Goal: Find specific fact: Find specific fact

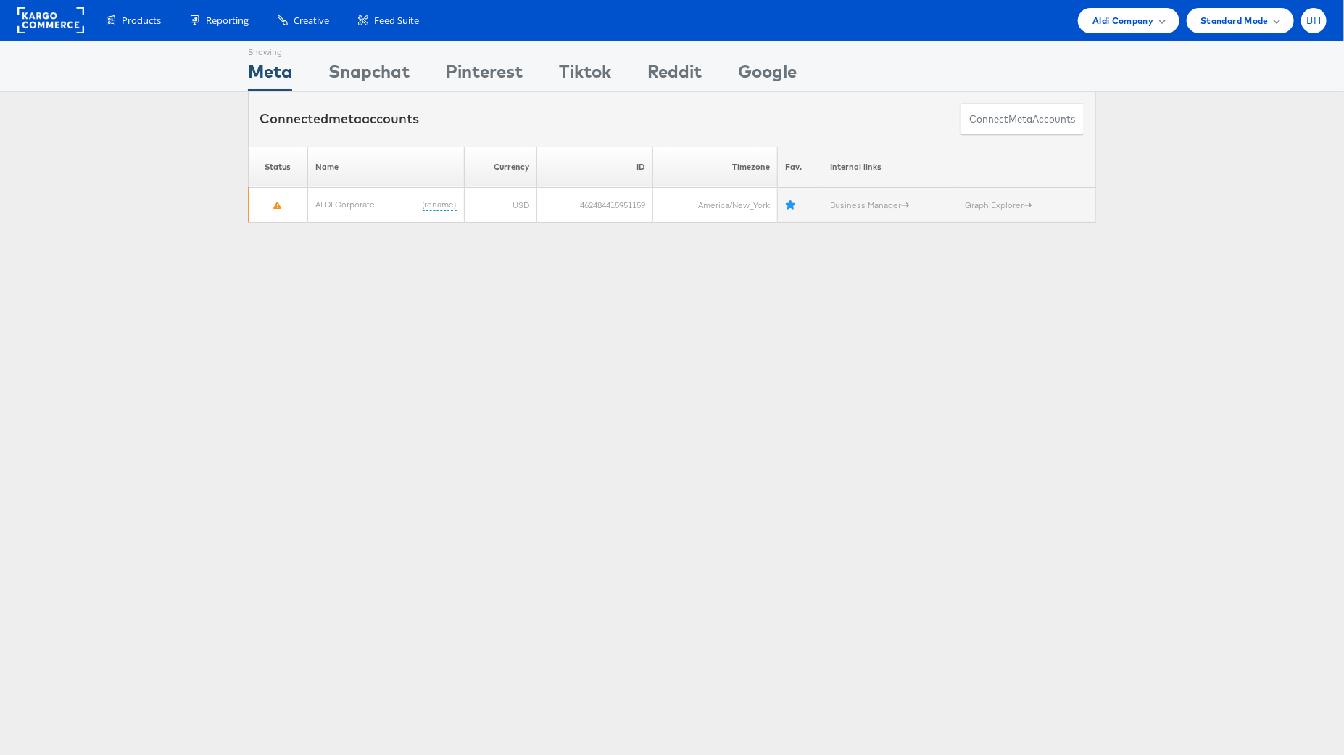
click at [1308, 28] on div "BH" at bounding box center [1313, 20] width 25 height 25
click at [1253, 135] on link "Internal Dashboard" at bounding box center [1253, 137] width 124 height 14
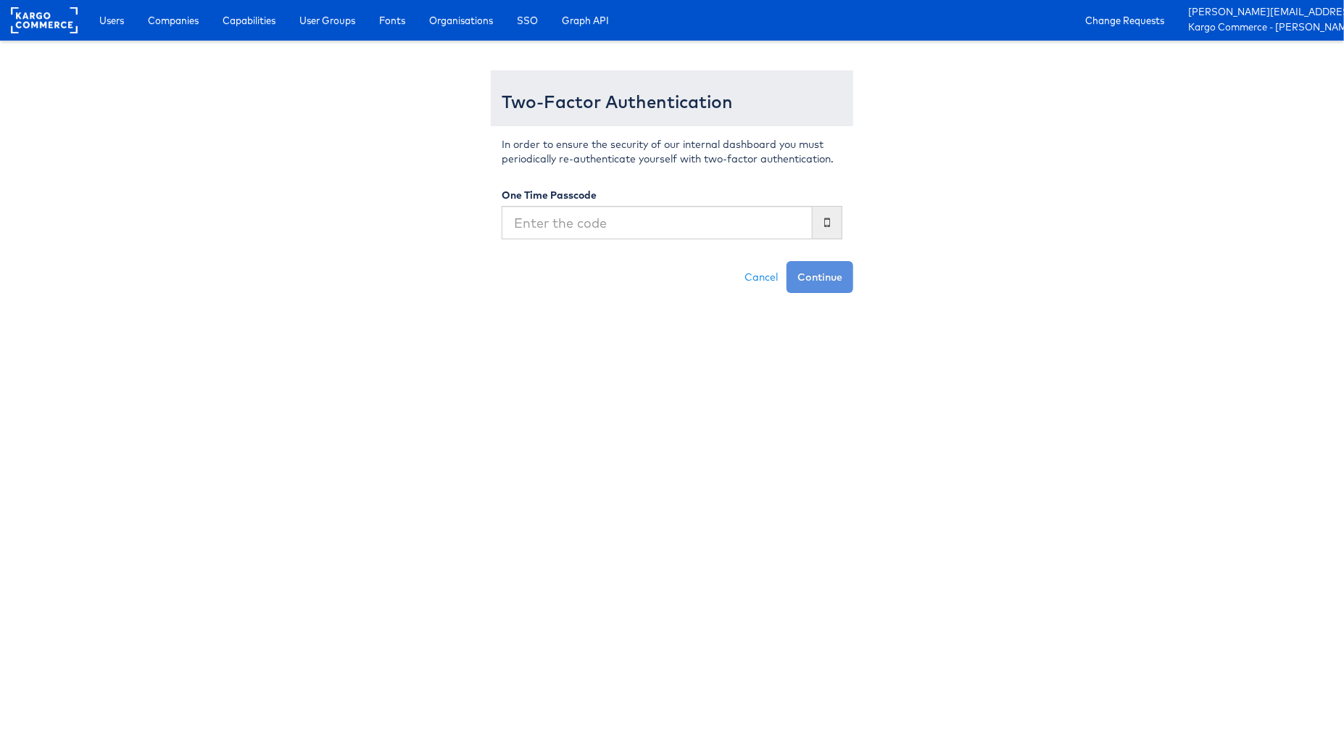
type input "873641"
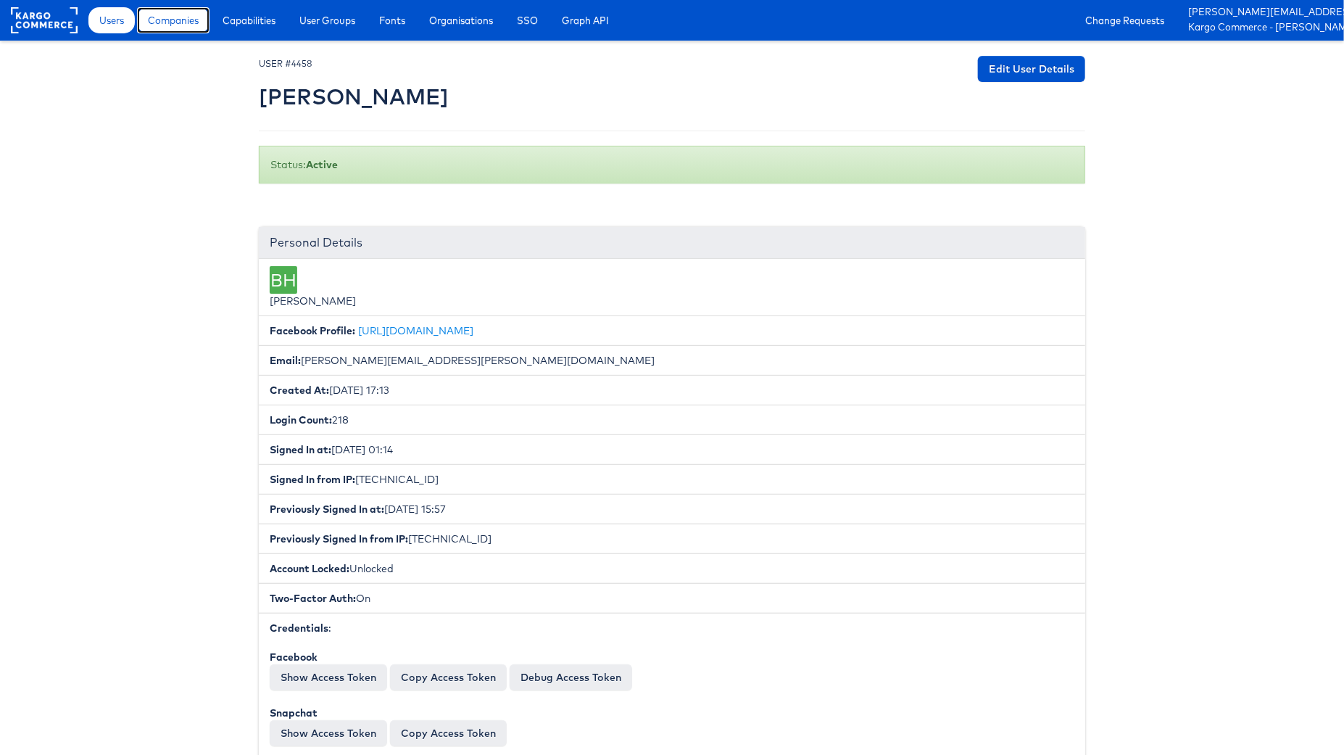
click at [183, 20] on span "Companies" at bounding box center [173, 20] width 51 height 14
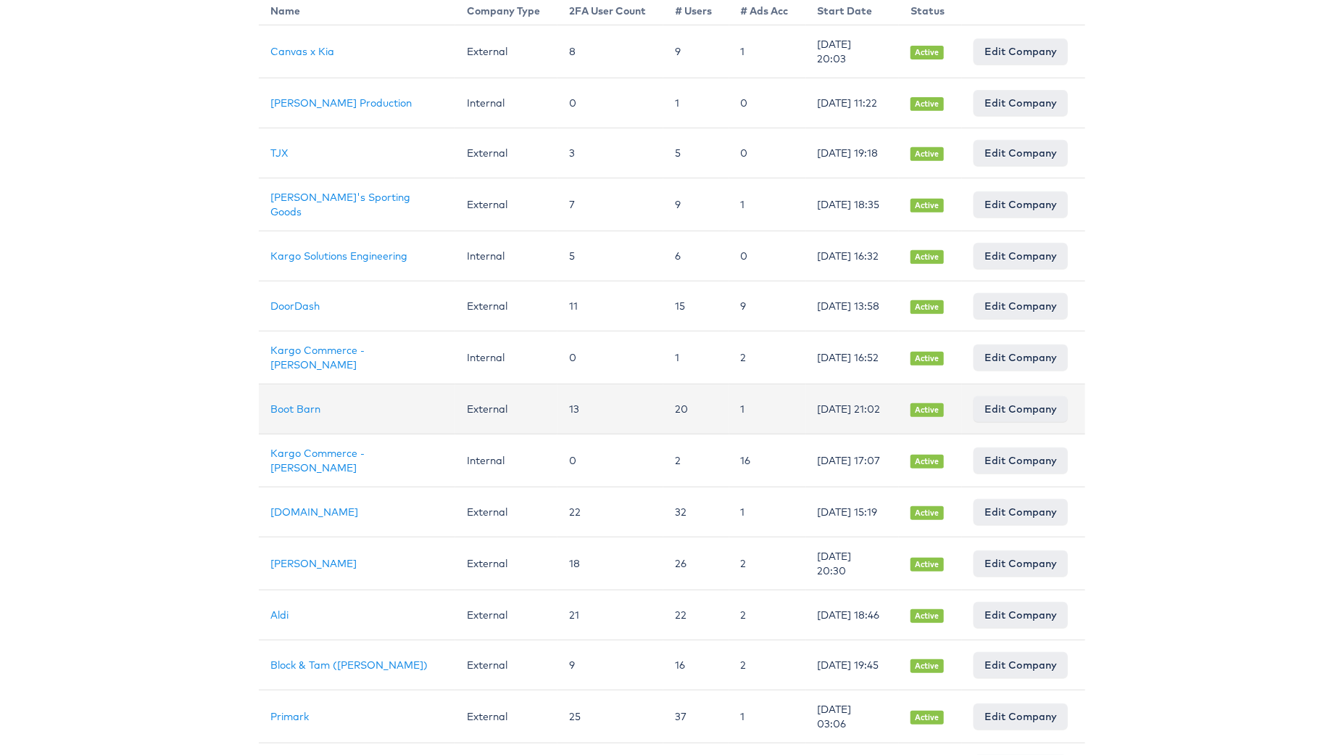
scroll to position [273, 0]
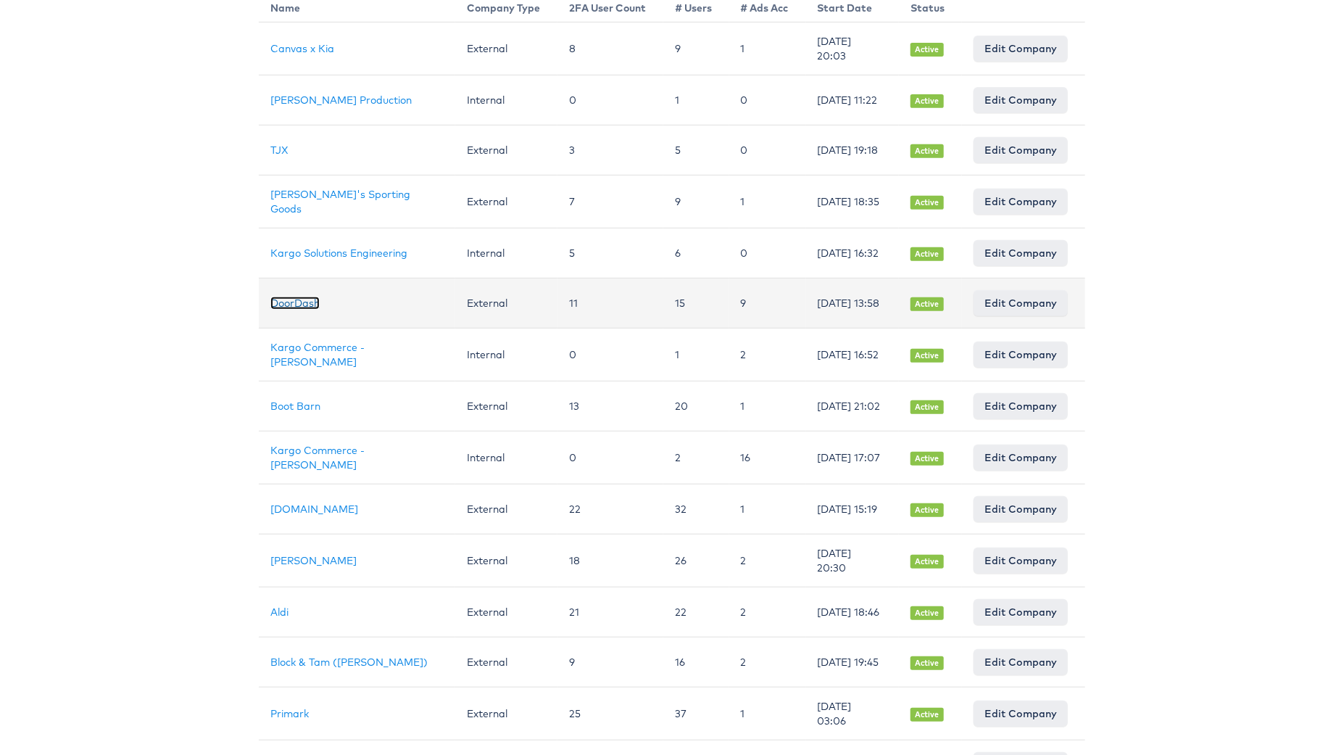
click at [290, 310] on link "DoorDash" at bounding box center [294, 302] width 49 height 13
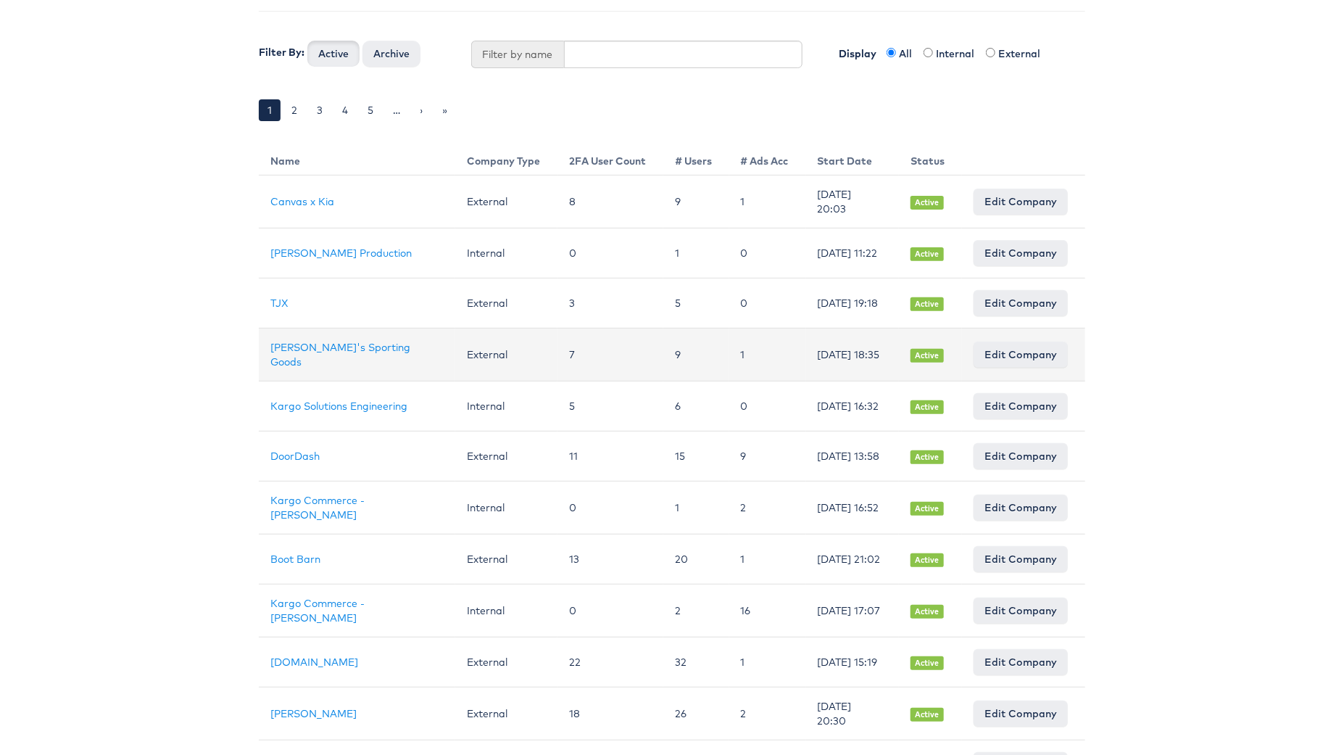
scroll to position [202, 0]
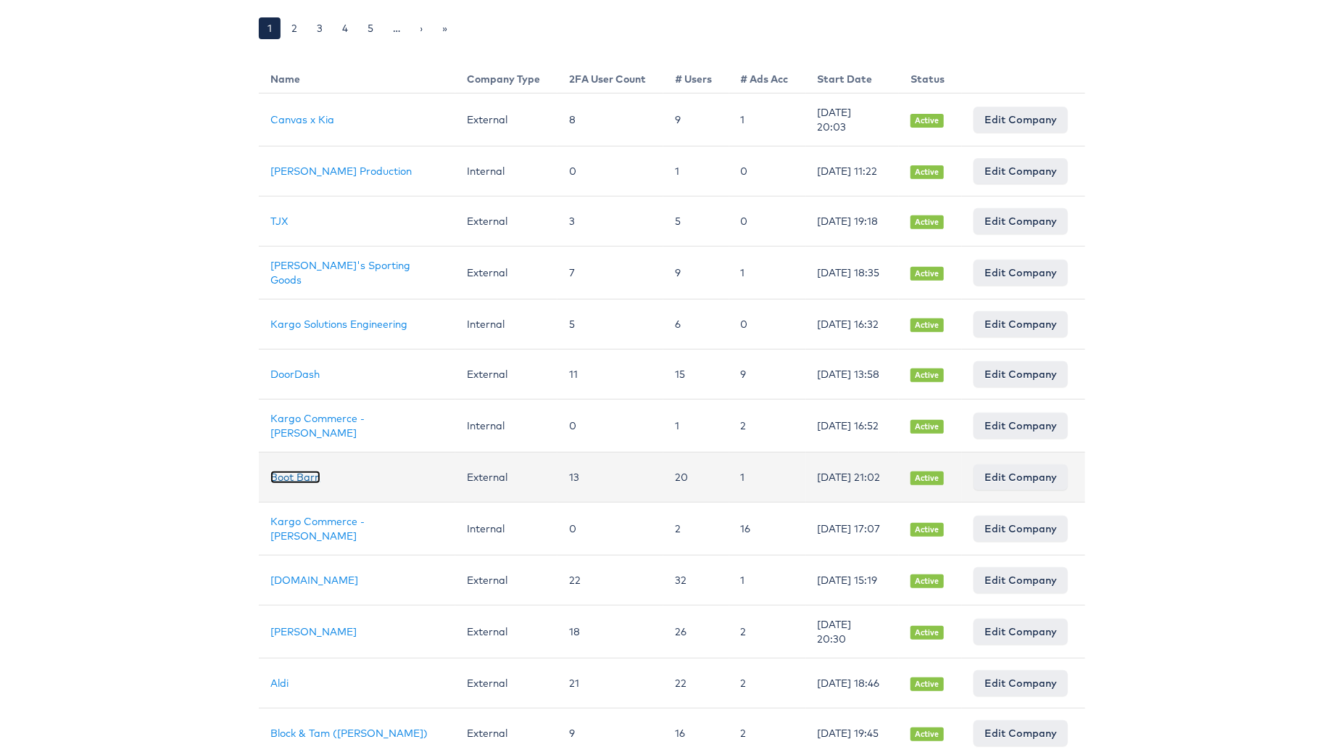
click at [307, 483] on link "Boot Barn" at bounding box center [295, 476] width 50 height 13
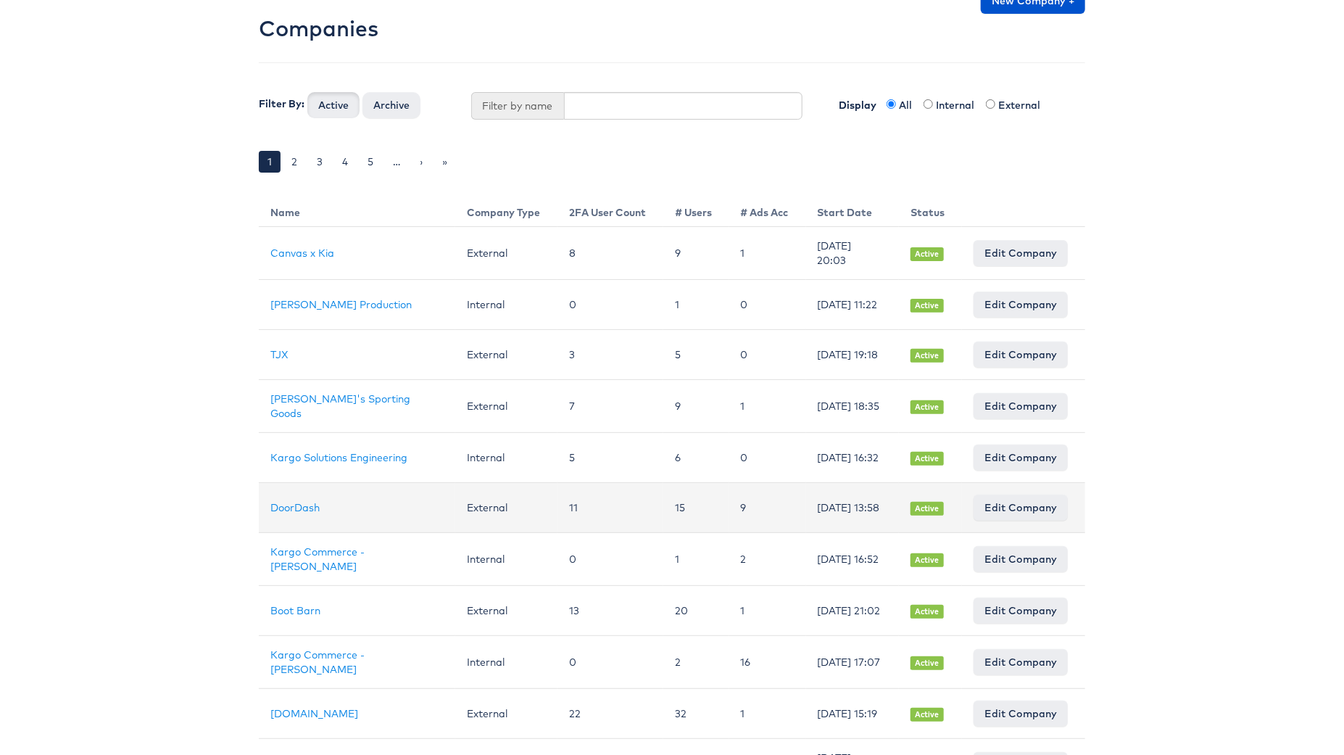
scroll to position [67, 0]
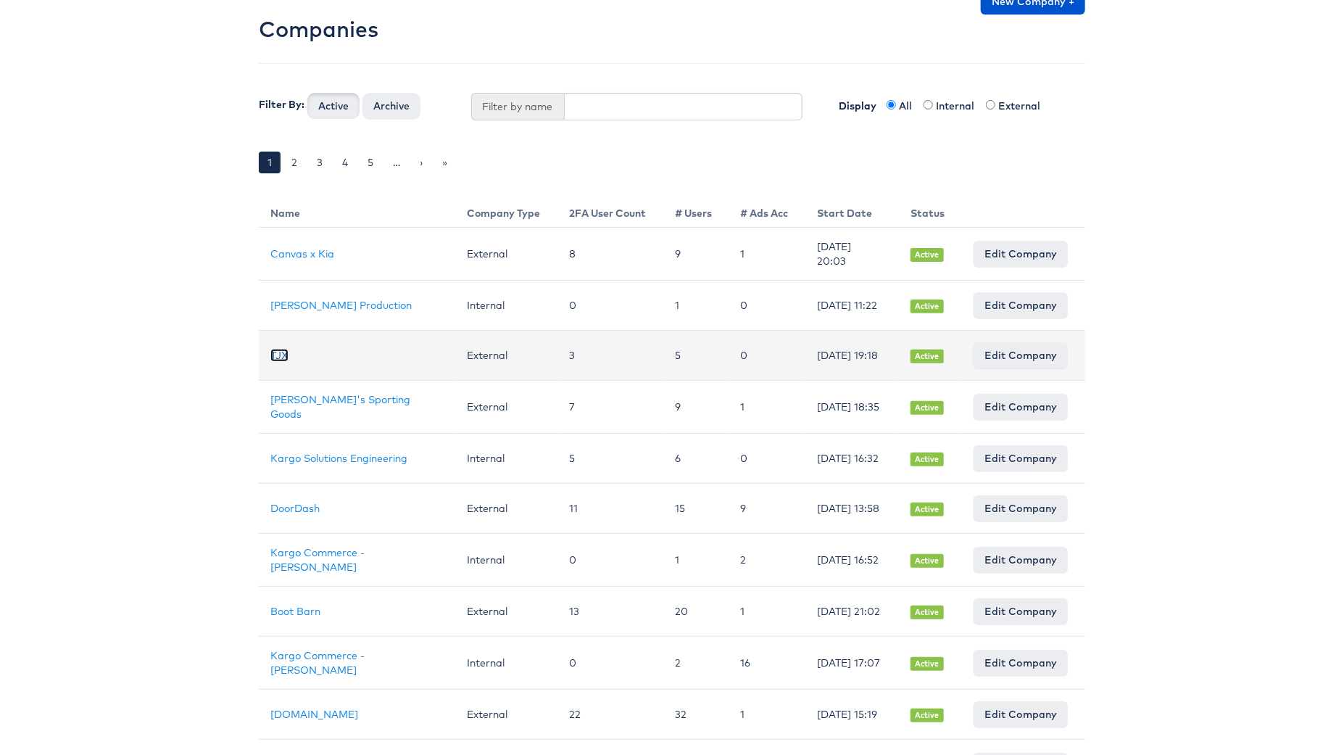
click at [276, 361] on link "TJX" at bounding box center [279, 355] width 18 height 13
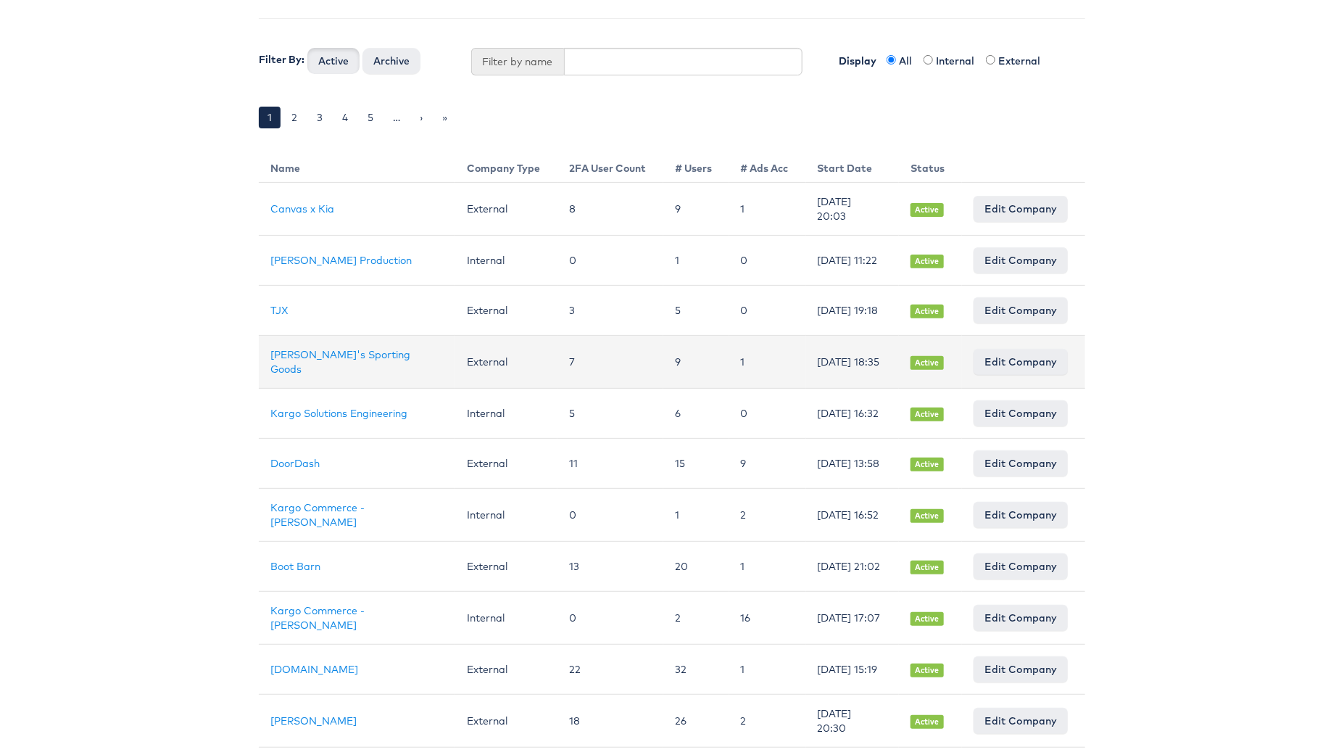
scroll to position [109, 0]
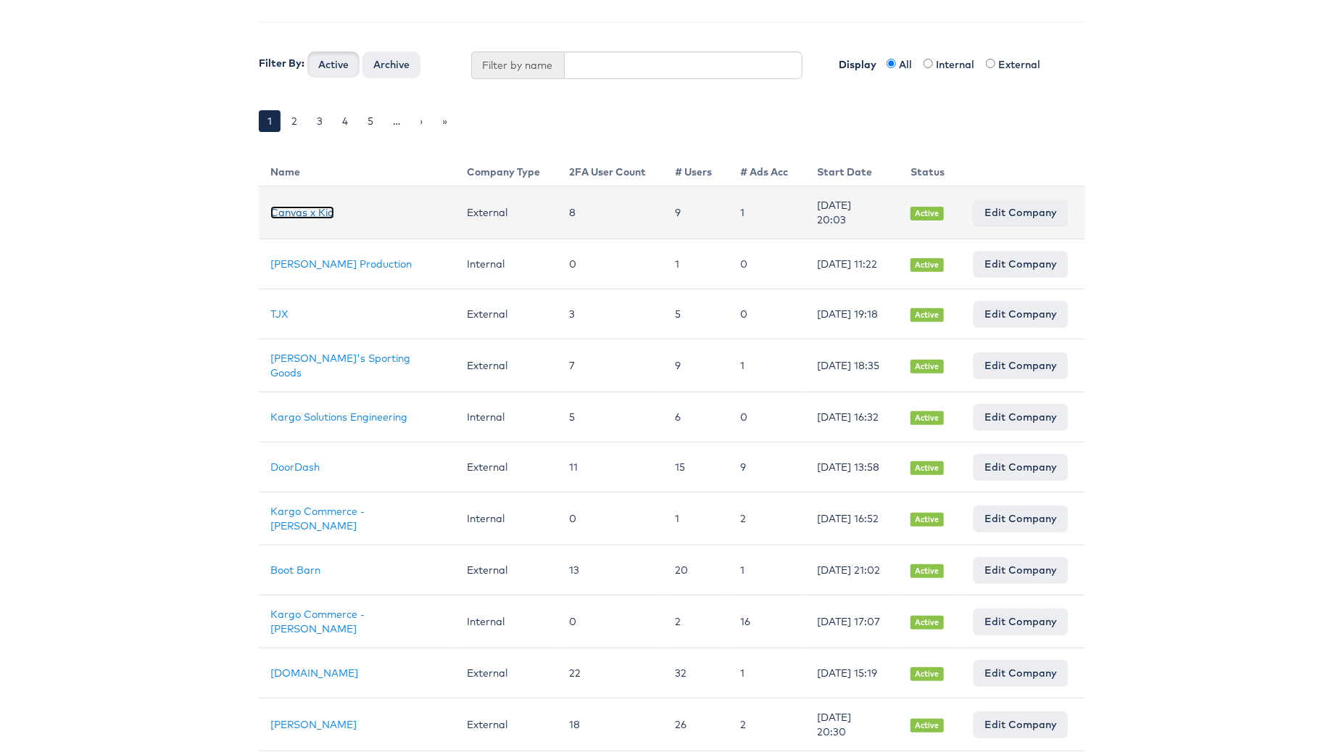
click at [317, 215] on link "Canvas x Kia" at bounding box center [302, 212] width 64 height 13
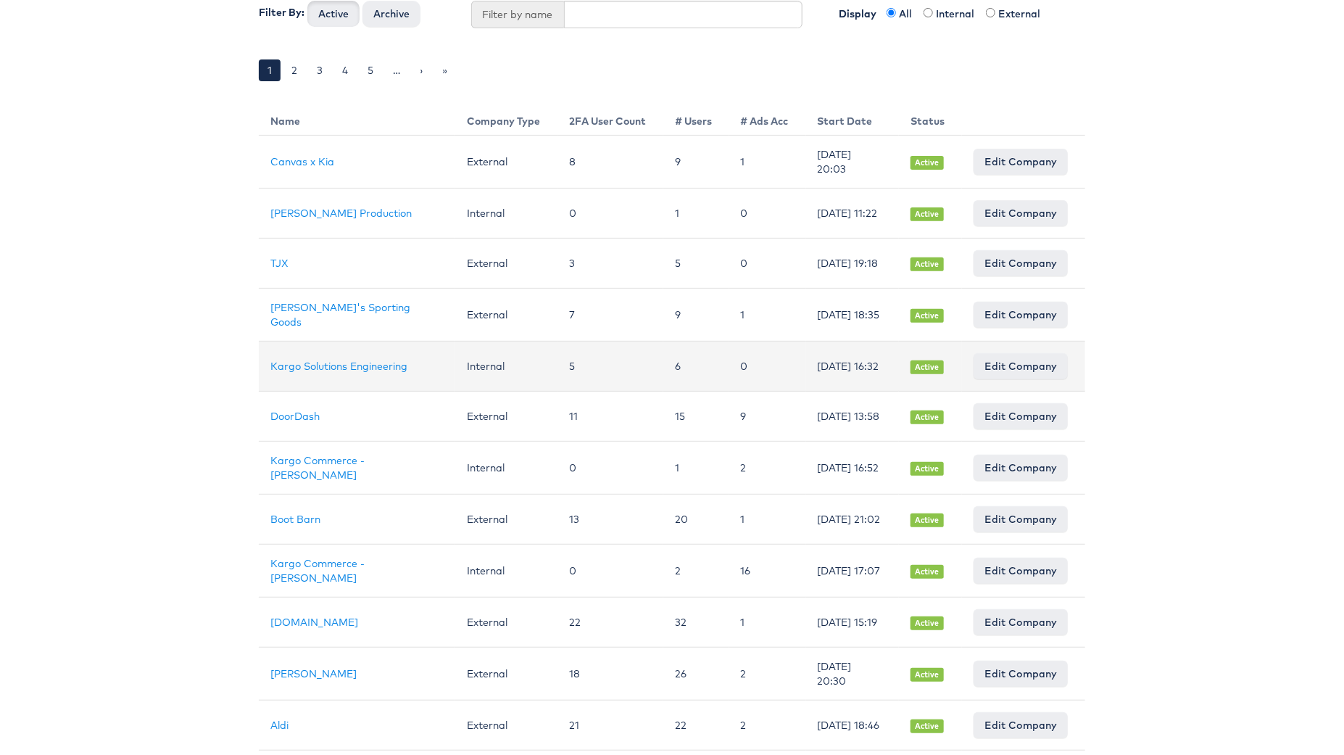
scroll to position [162, 0]
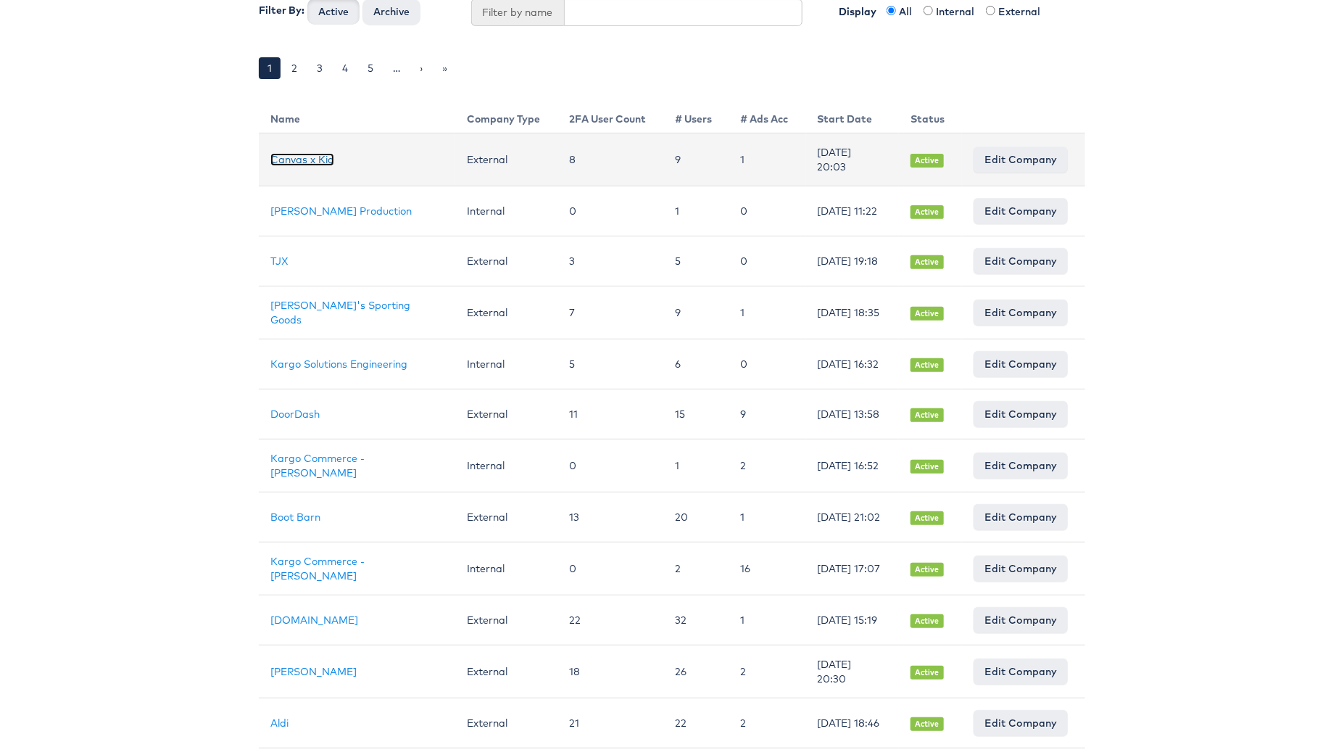
click at [299, 158] on link "Canvas x Kia" at bounding box center [302, 159] width 64 height 13
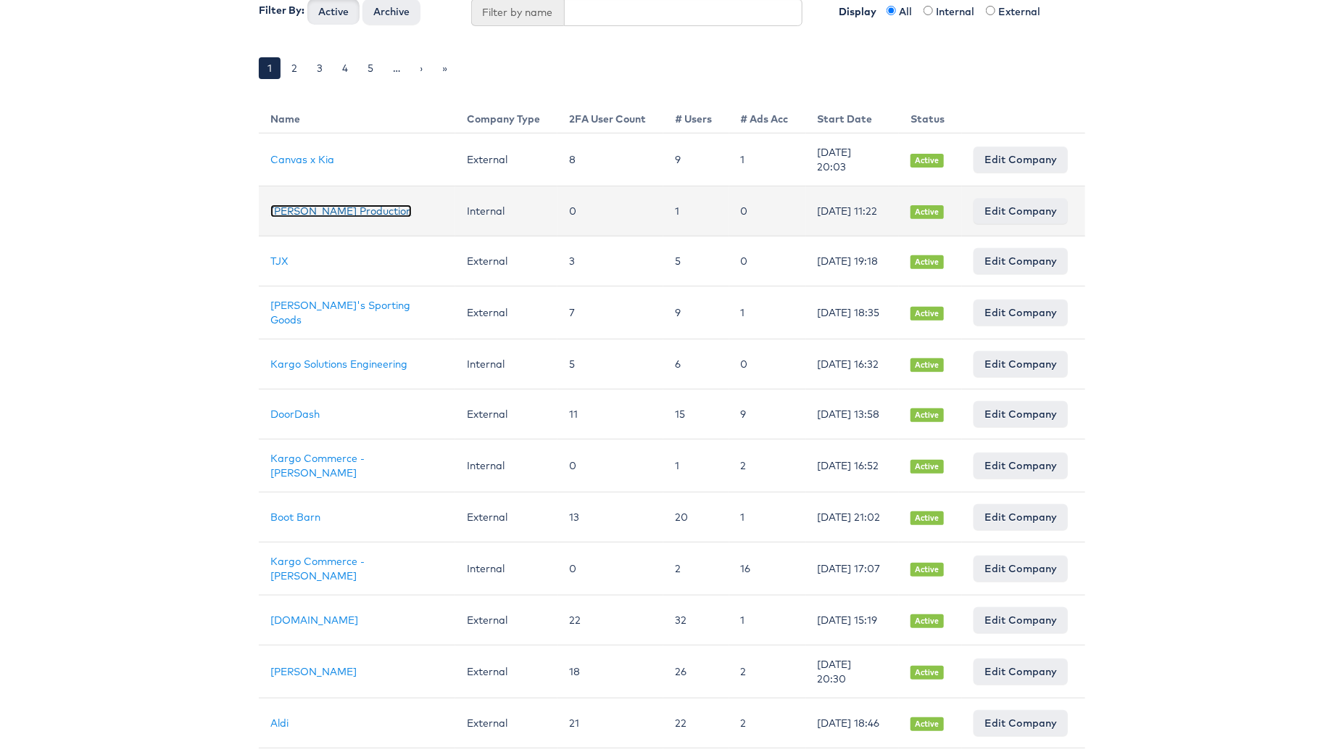
click at [385, 213] on link "Julie Shanahan Production" at bounding box center [340, 210] width 141 height 13
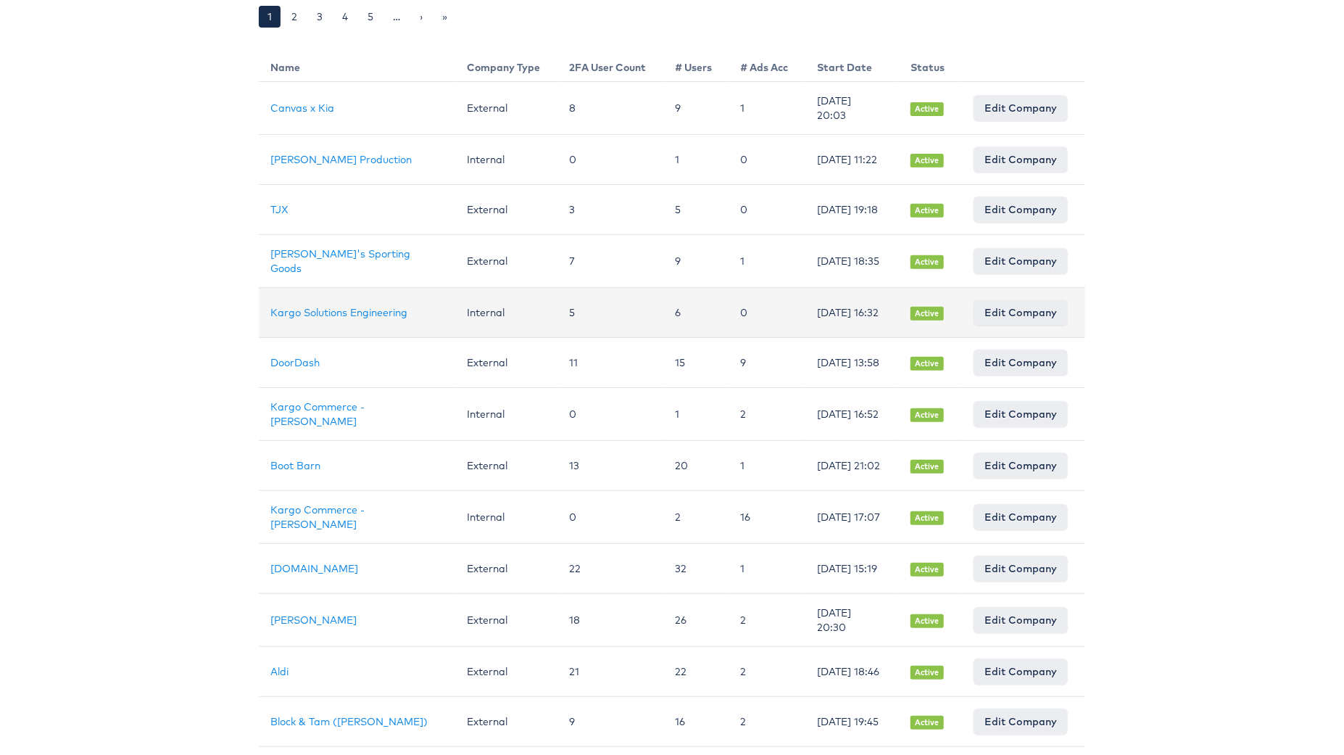
scroll to position [235, 0]
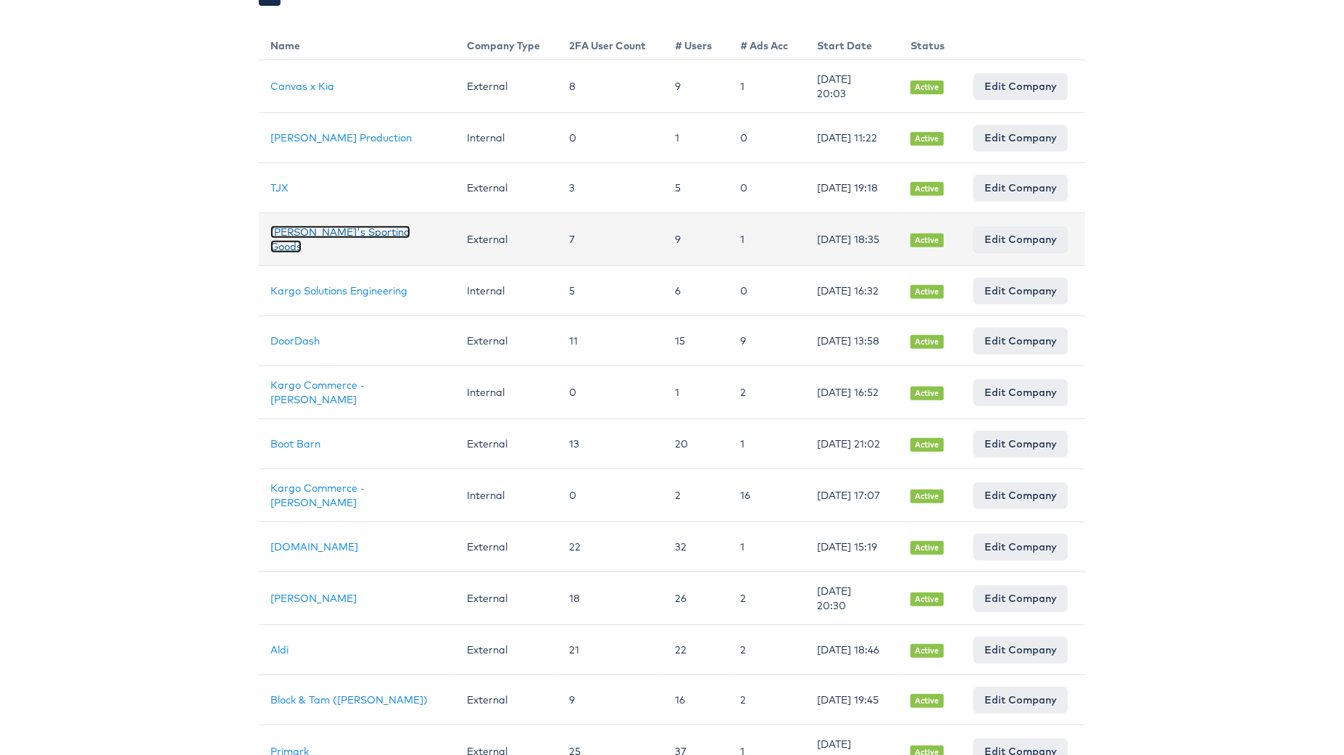
click at [345, 245] on link "Dick's Sporting Goods" at bounding box center [340, 239] width 140 height 28
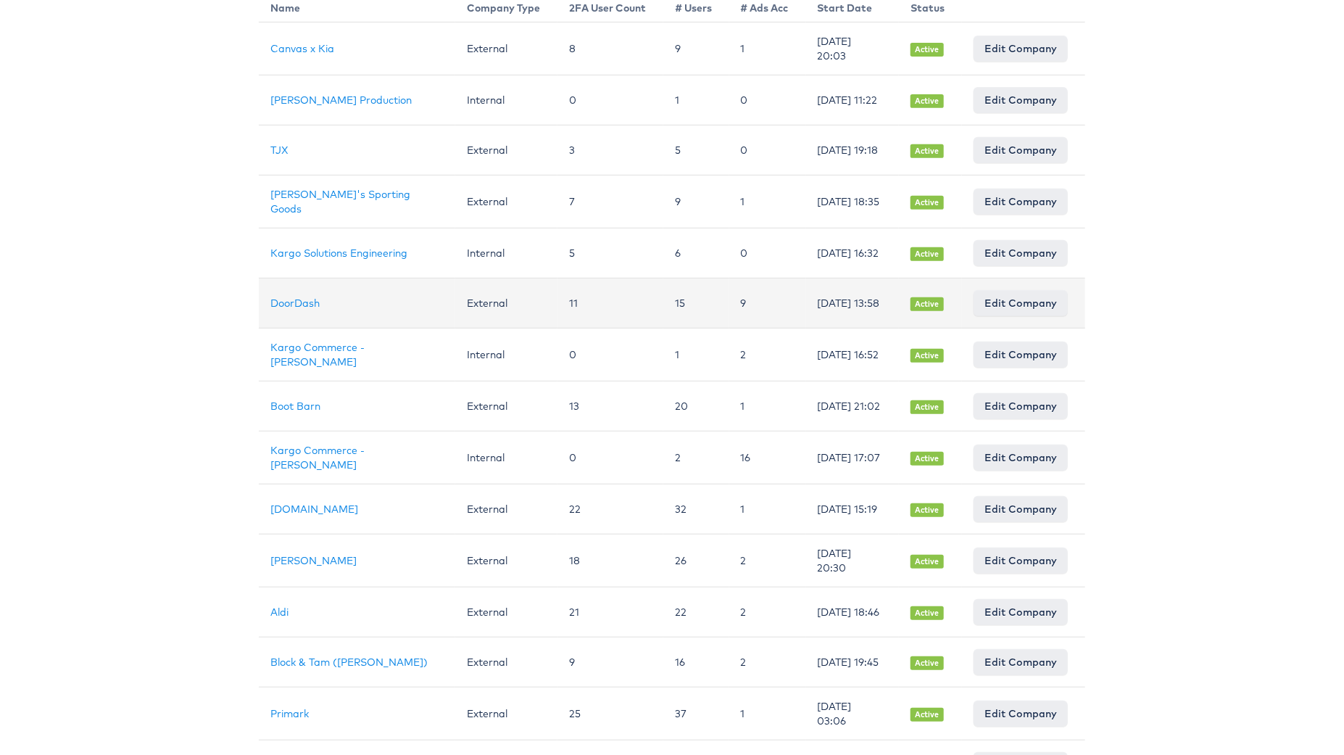
scroll to position [273, 0]
click at [304, 309] on link "DoorDash" at bounding box center [294, 302] width 49 height 13
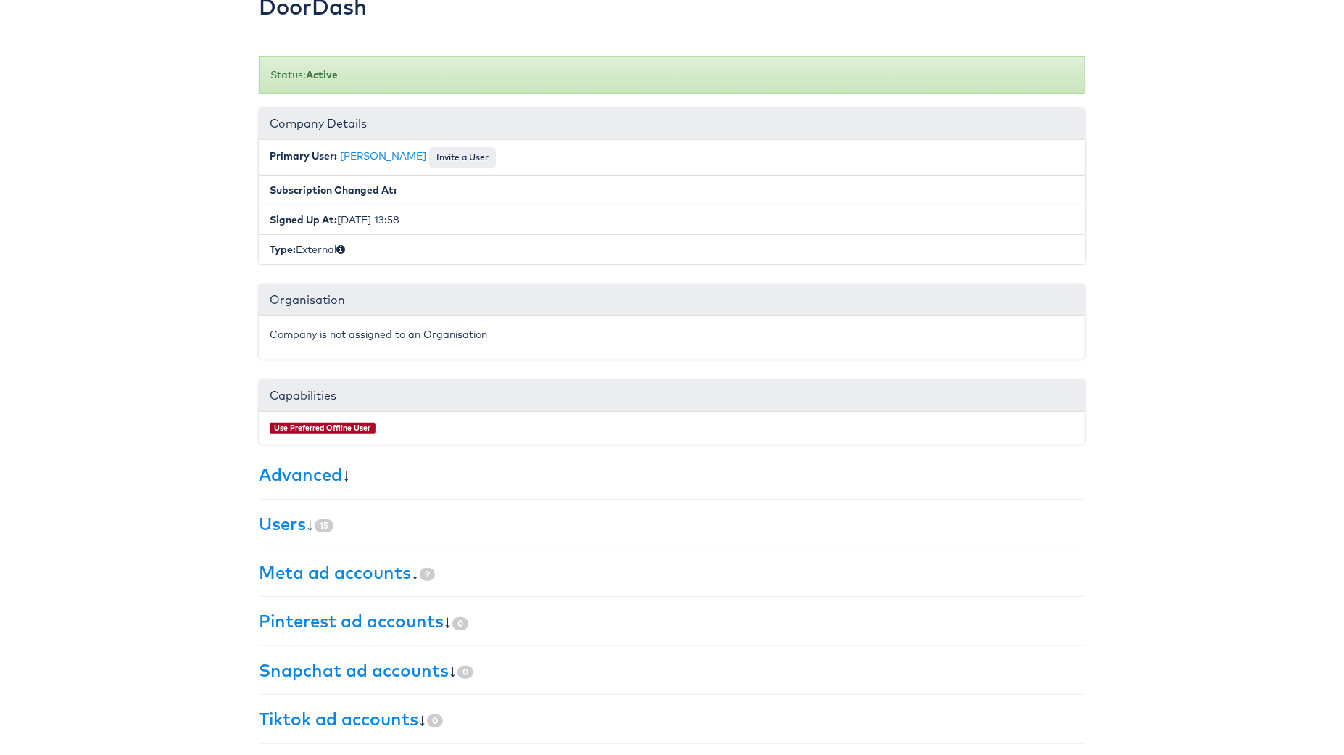
scroll to position [94, 0]
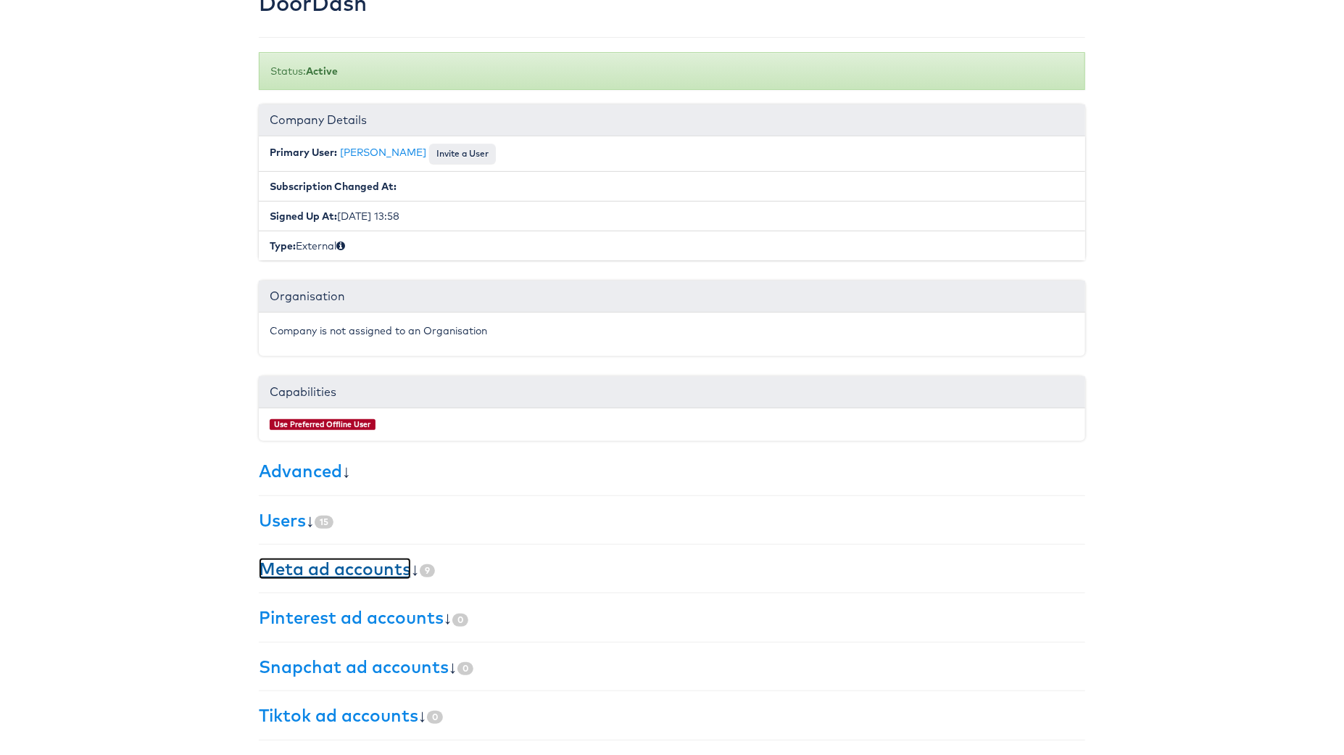
click at [396, 569] on link "Meta ad accounts" at bounding box center [335, 568] width 152 height 22
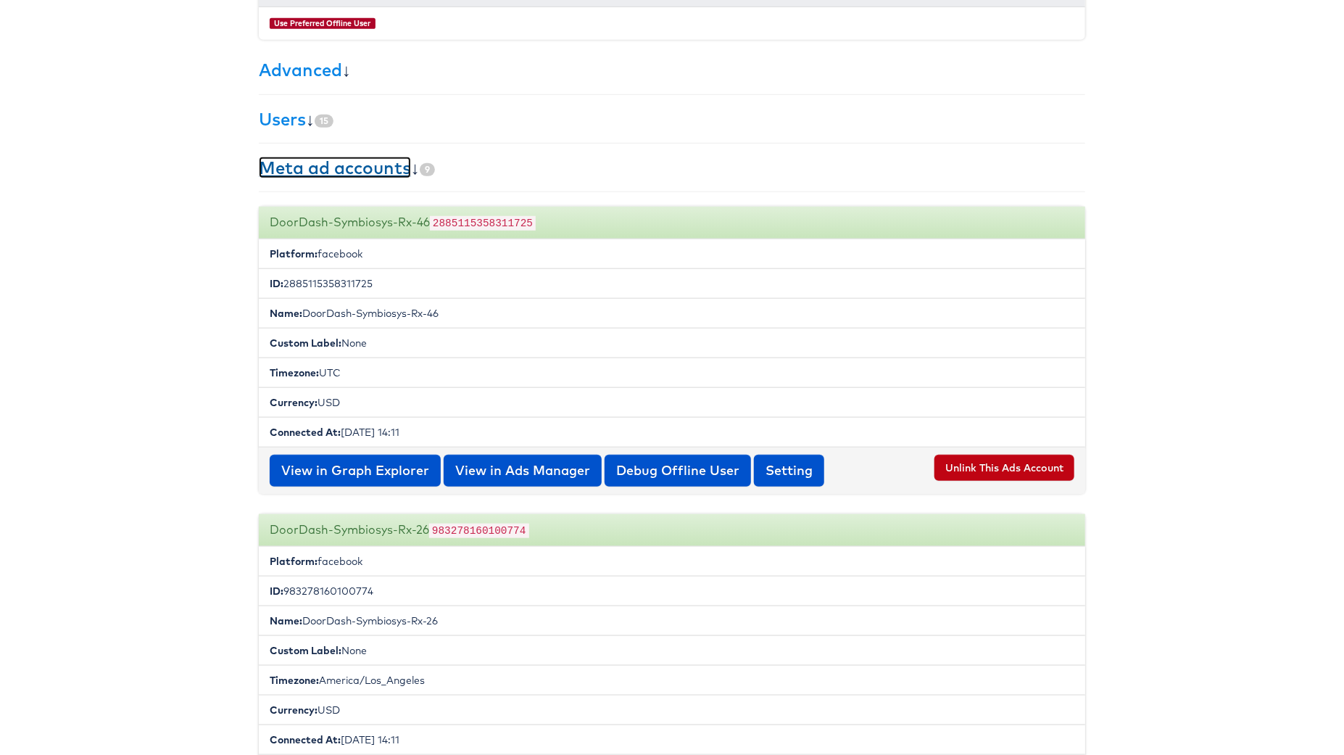
scroll to position [490, 0]
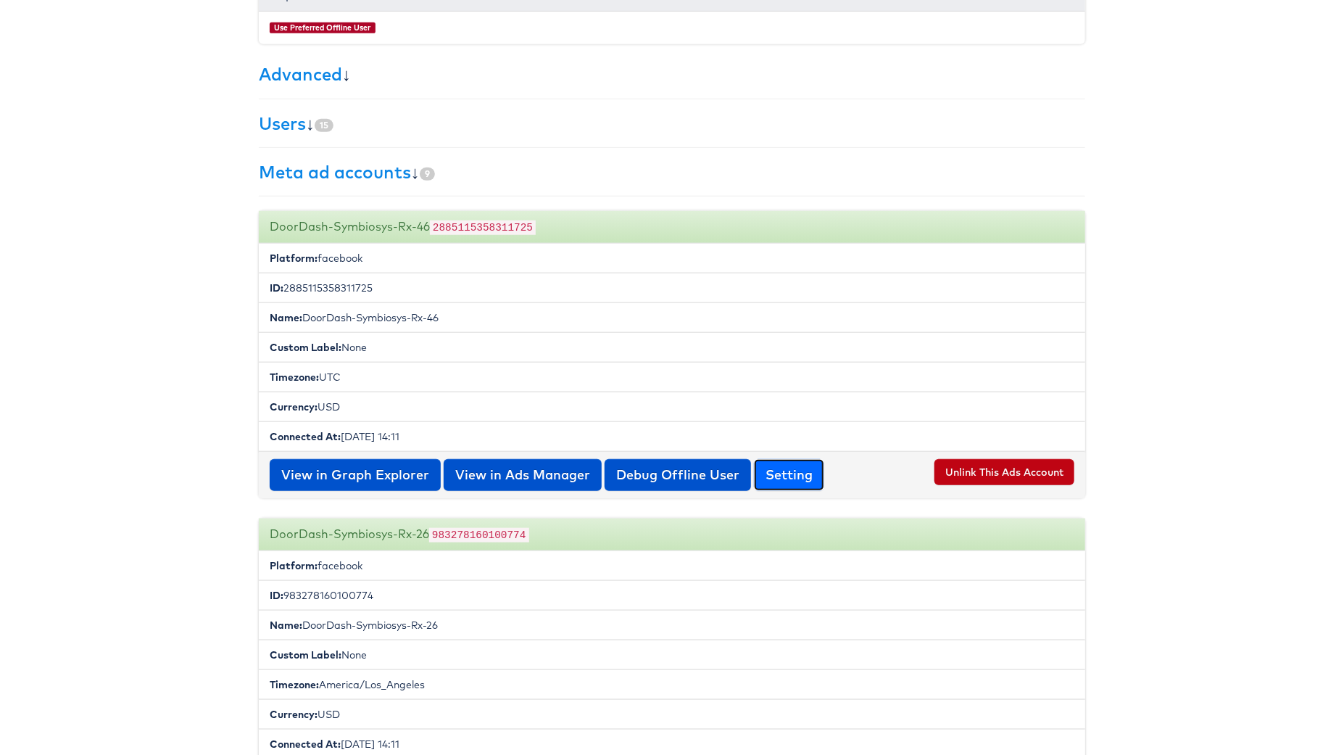
click at [798, 469] on button "Setting" at bounding box center [789, 475] width 70 height 32
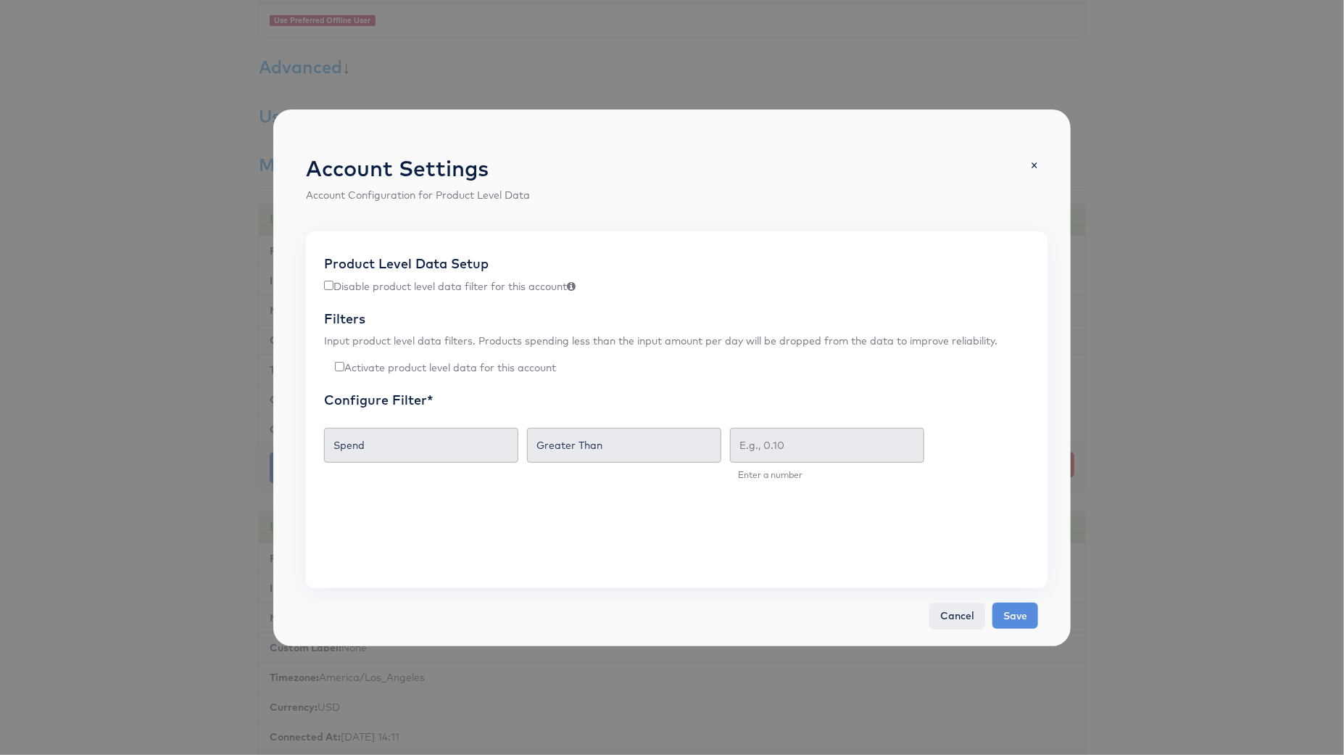
scroll to position [494, 0]
click at [1032, 168] on span "×" at bounding box center [1034, 164] width 8 height 20
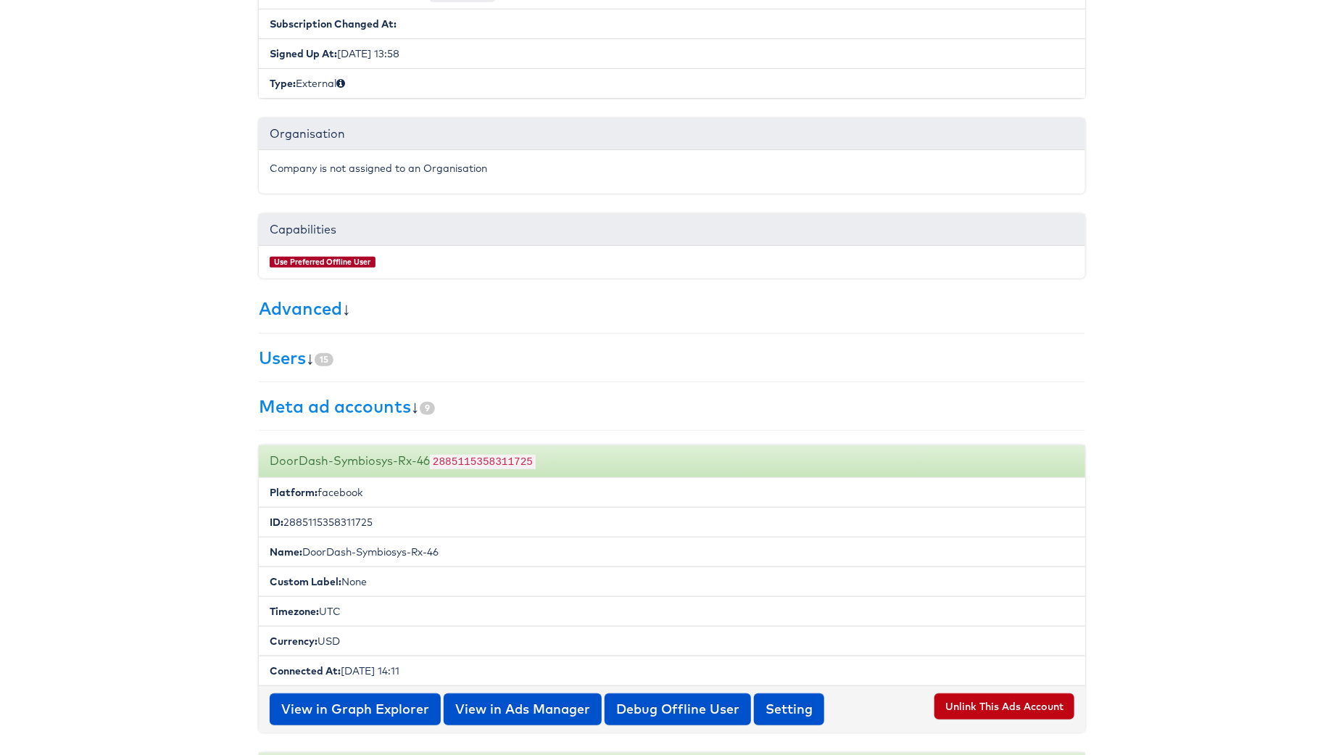
scroll to position [0, 0]
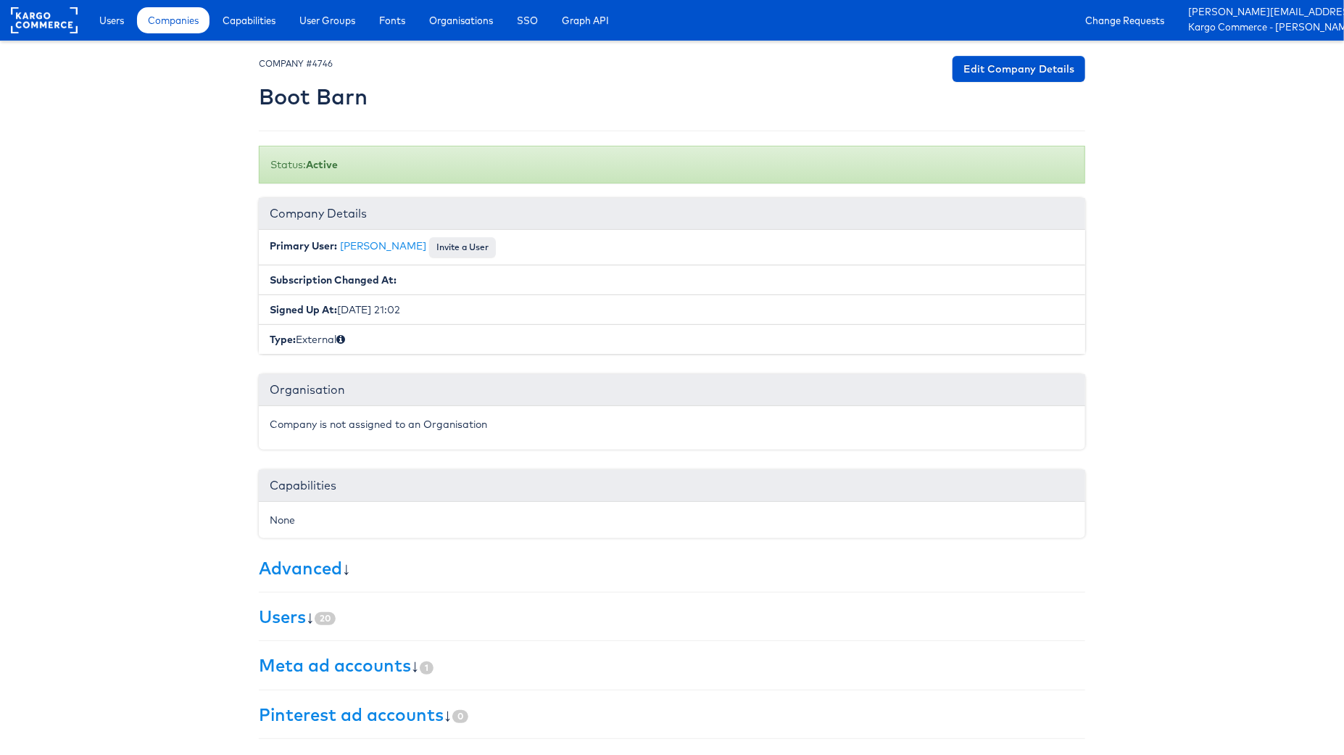
scroll to position [97, 0]
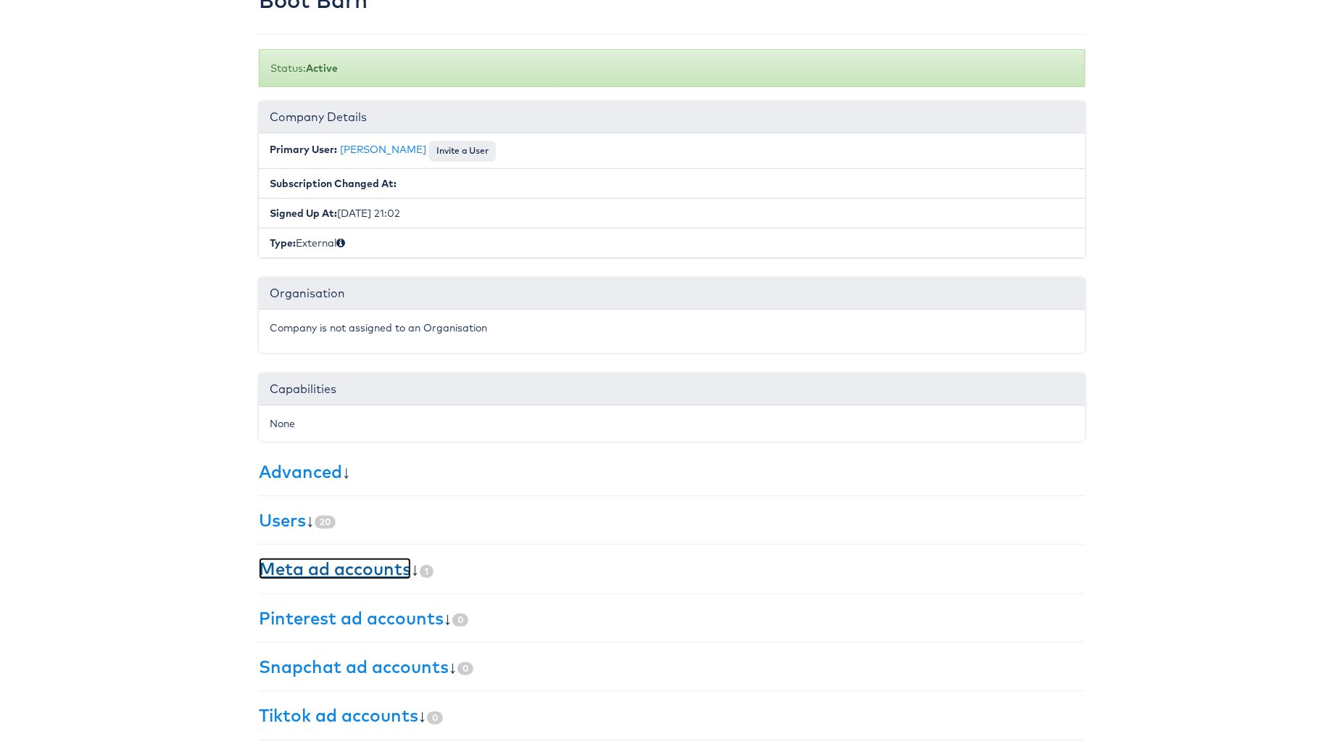
click at [352, 562] on link "Meta ad accounts" at bounding box center [335, 568] width 152 height 22
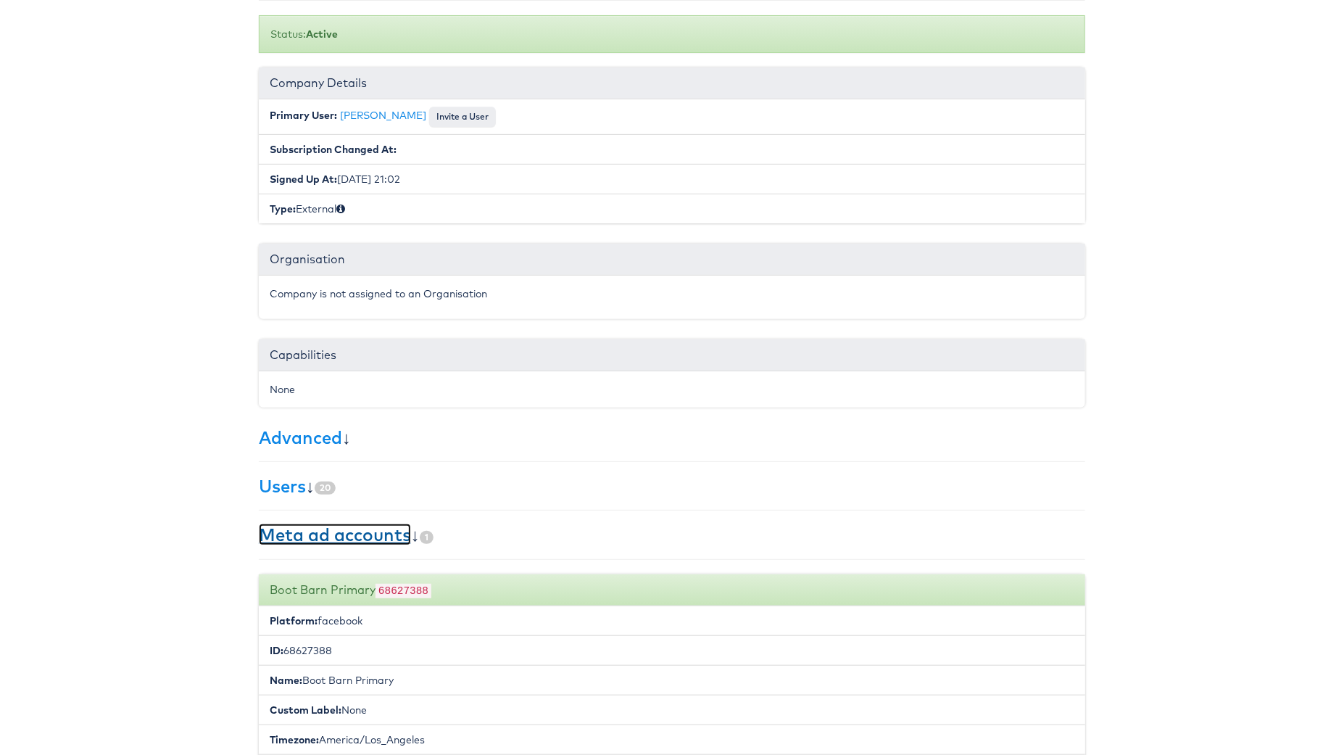
scroll to position [152, 0]
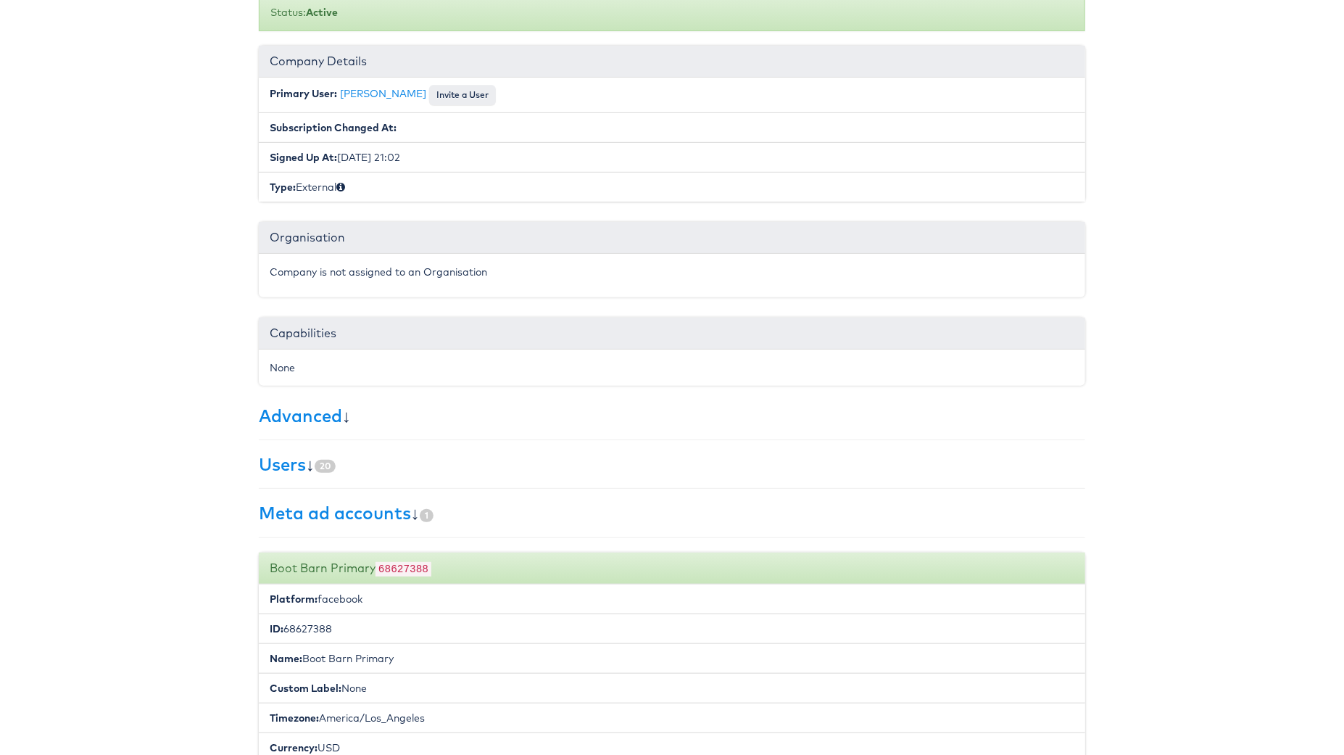
click at [410, 568] on code "68627388" at bounding box center [403, 569] width 56 height 14
copy code "68627388"
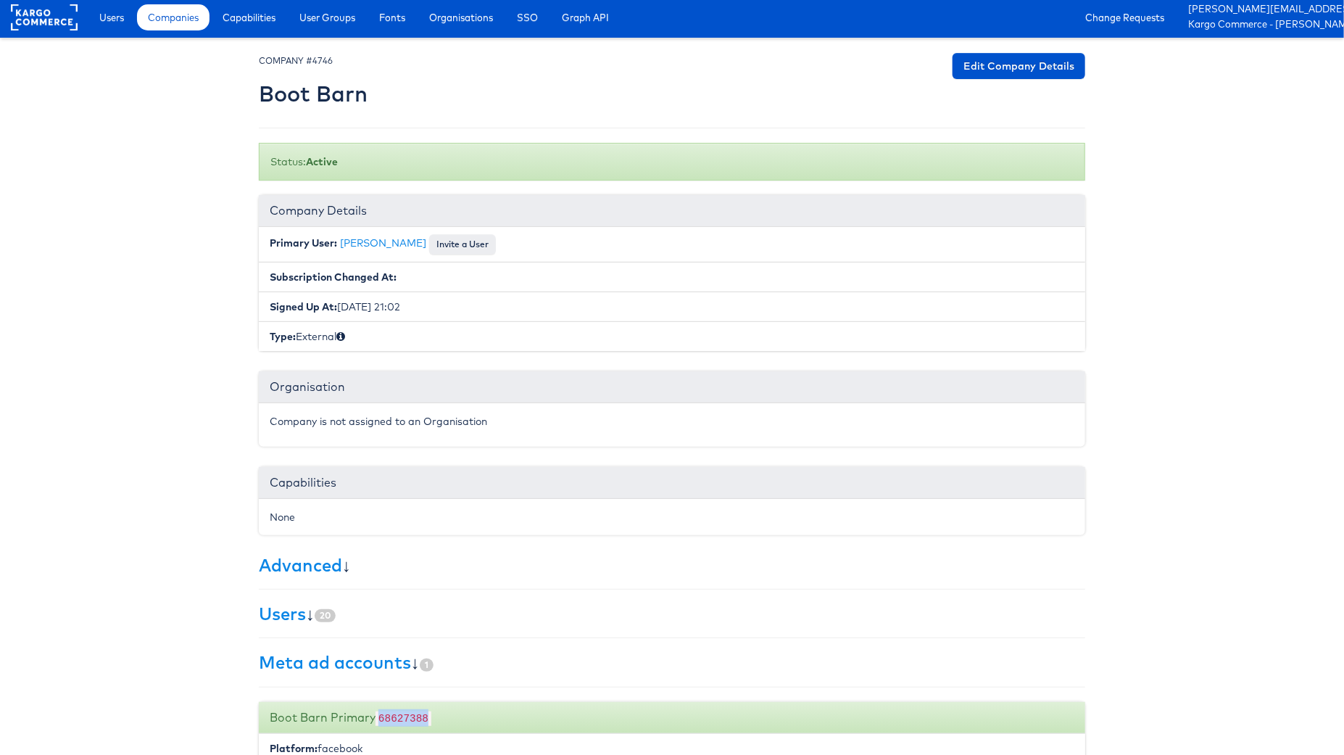
scroll to position [0, 0]
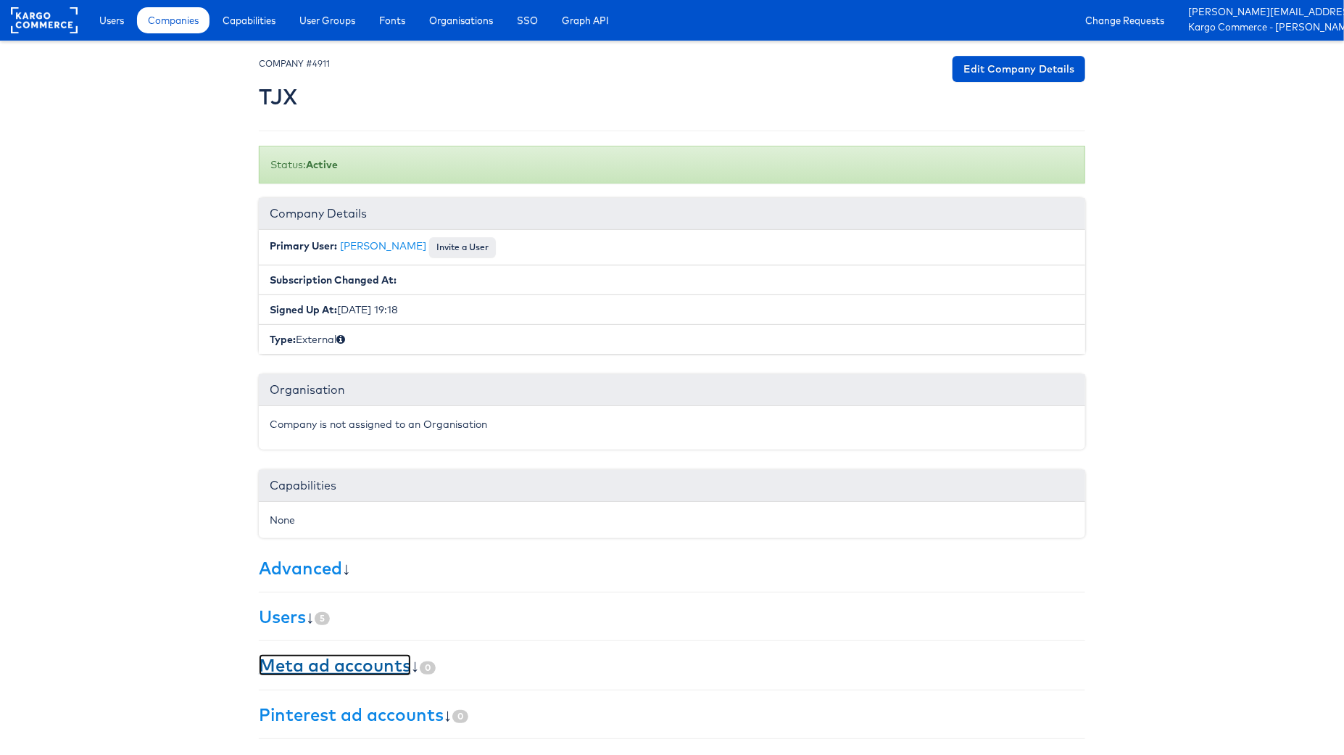
click at [399, 660] on link "Meta ad accounts" at bounding box center [335, 665] width 152 height 22
click at [337, 670] on link "Meta ad accounts" at bounding box center [335, 665] width 152 height 22
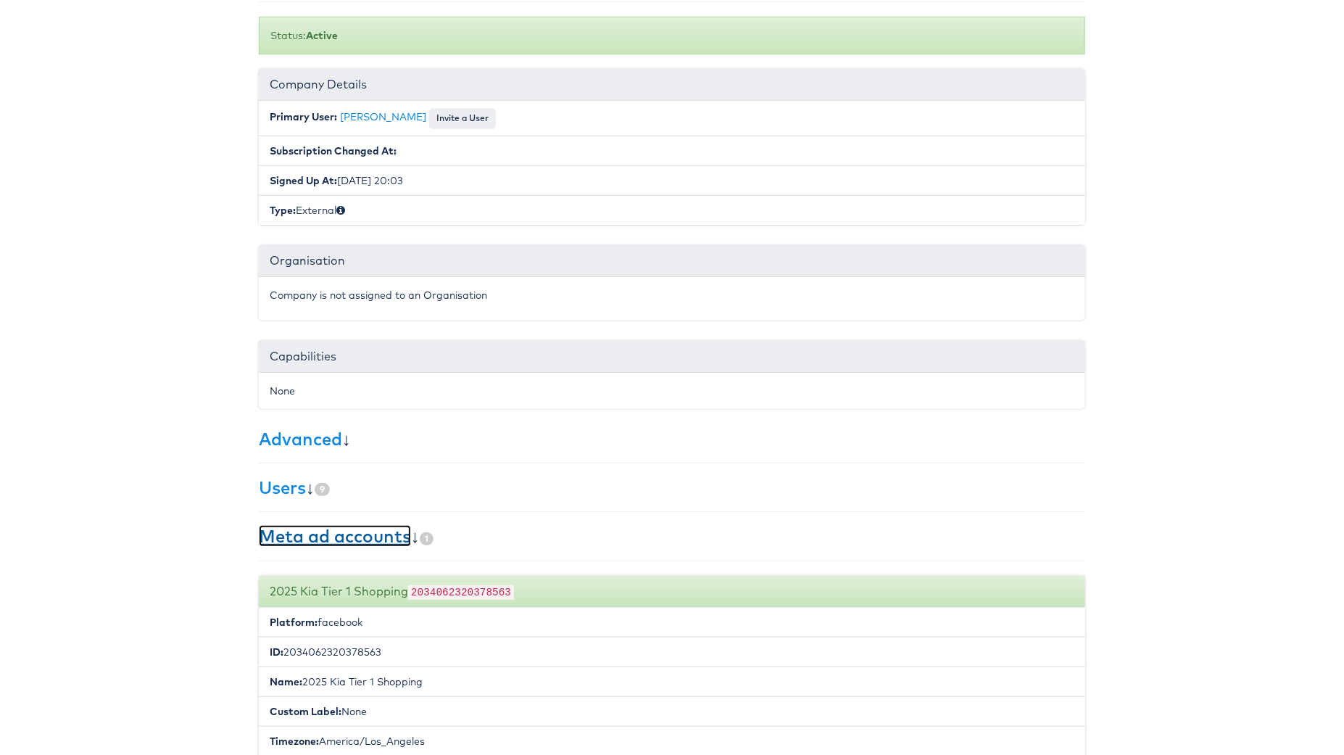
scroll to position [133, 0]
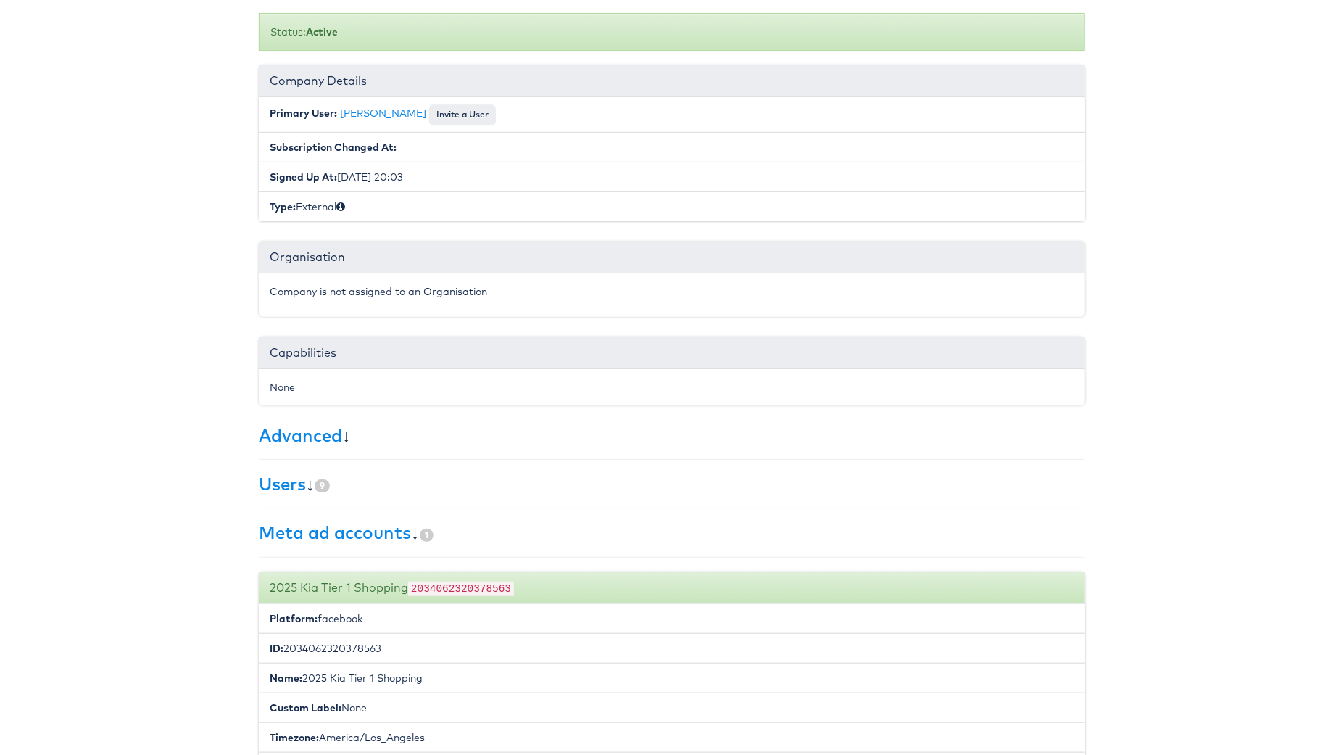
click at [466, 587] on code "2034062320378563" at bounding box center [461, 588] width 106 height 14
copy code "2034062320378563"
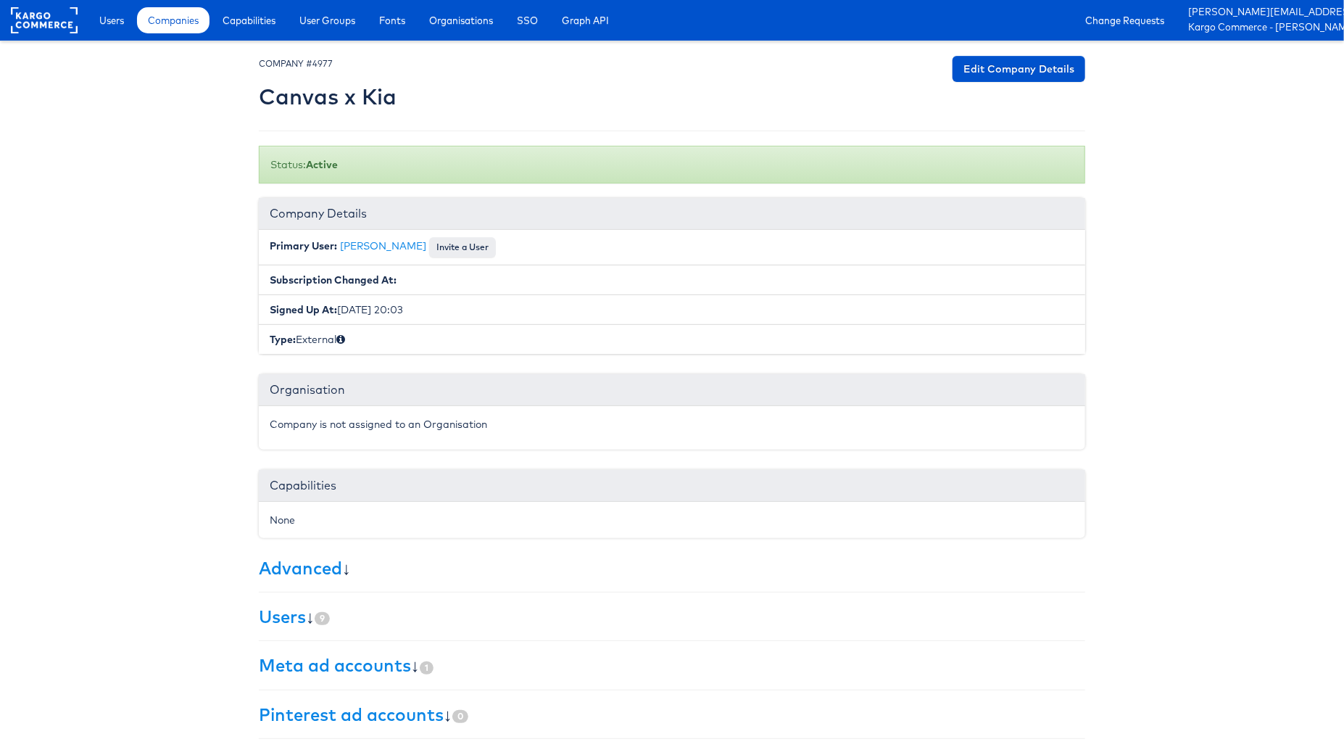
scroll to position [97, 0]
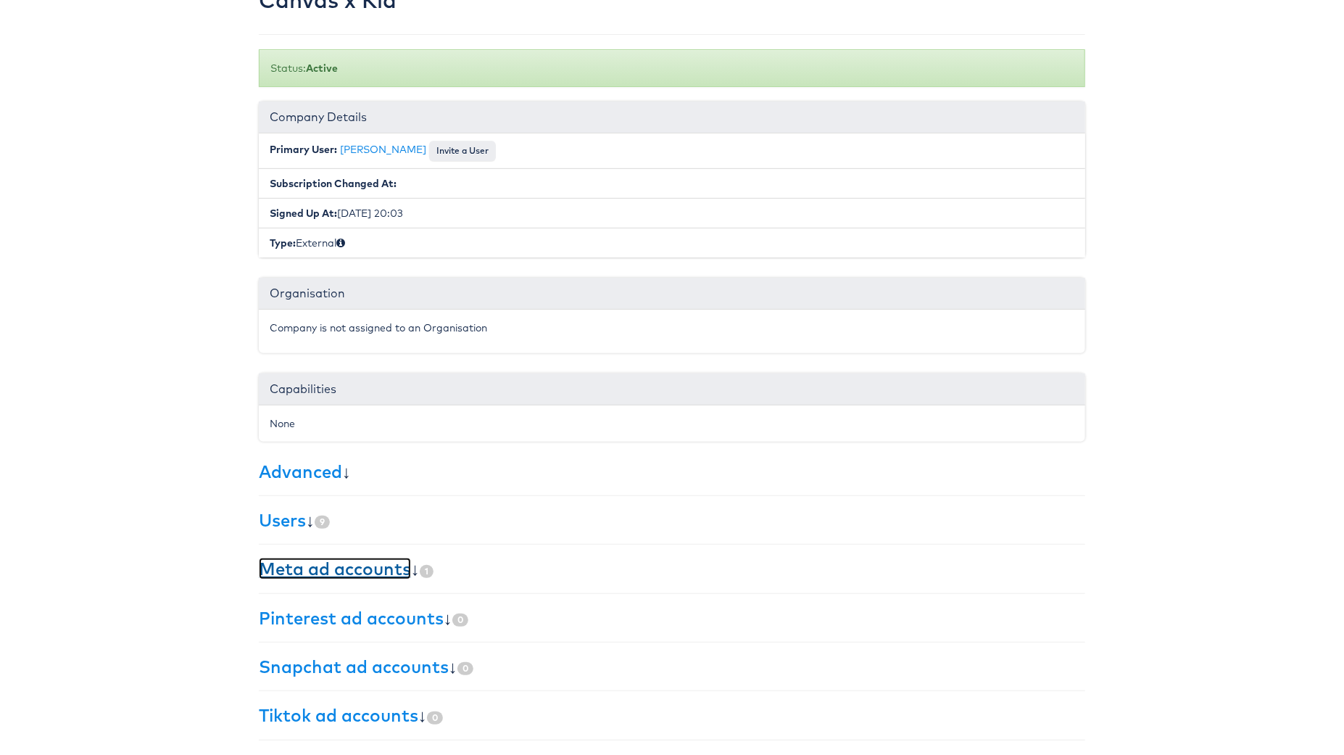
click at [357, 574] on link "Meta ad accounts" at bounding box center [335, 568] width 152 height 22
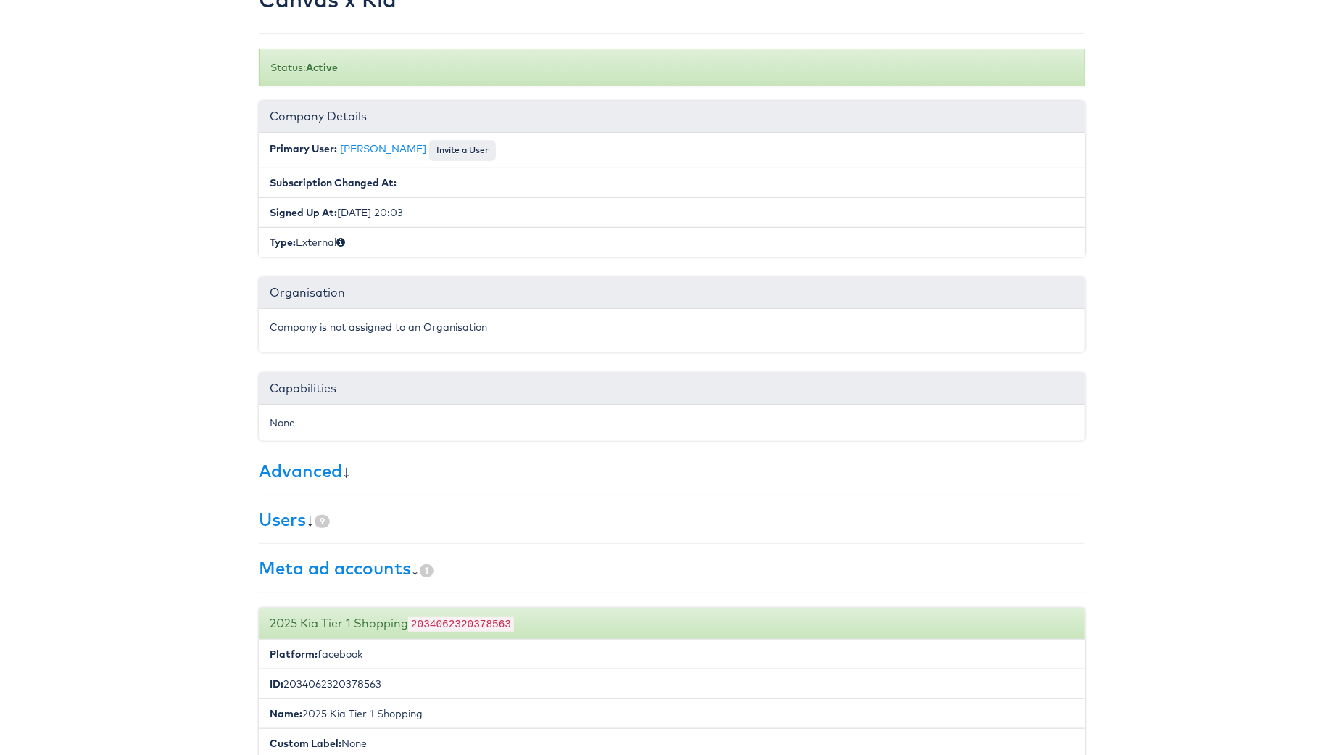
click at [449, 625] on code "2034062320378563" at bounding box center [461, 624] width 106 height 14
copy code "2034062320378563"
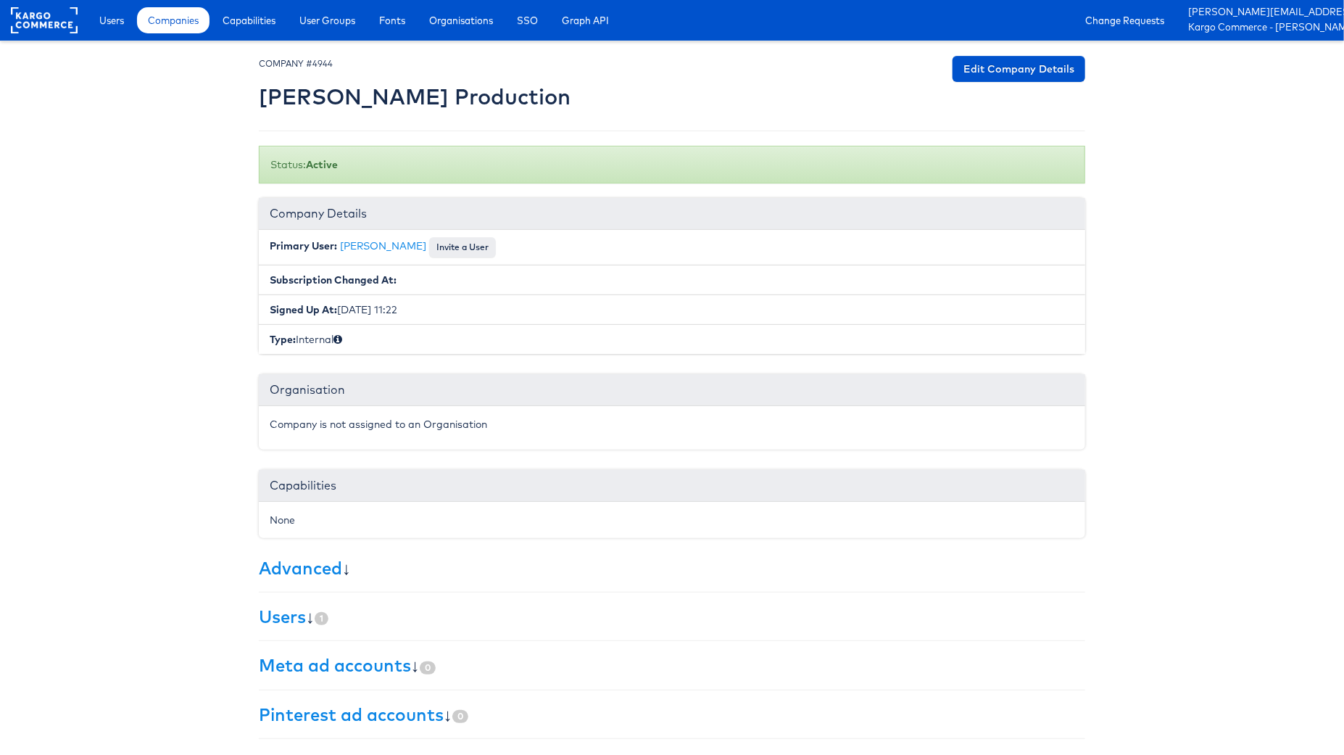
scroll to position [97, 0]
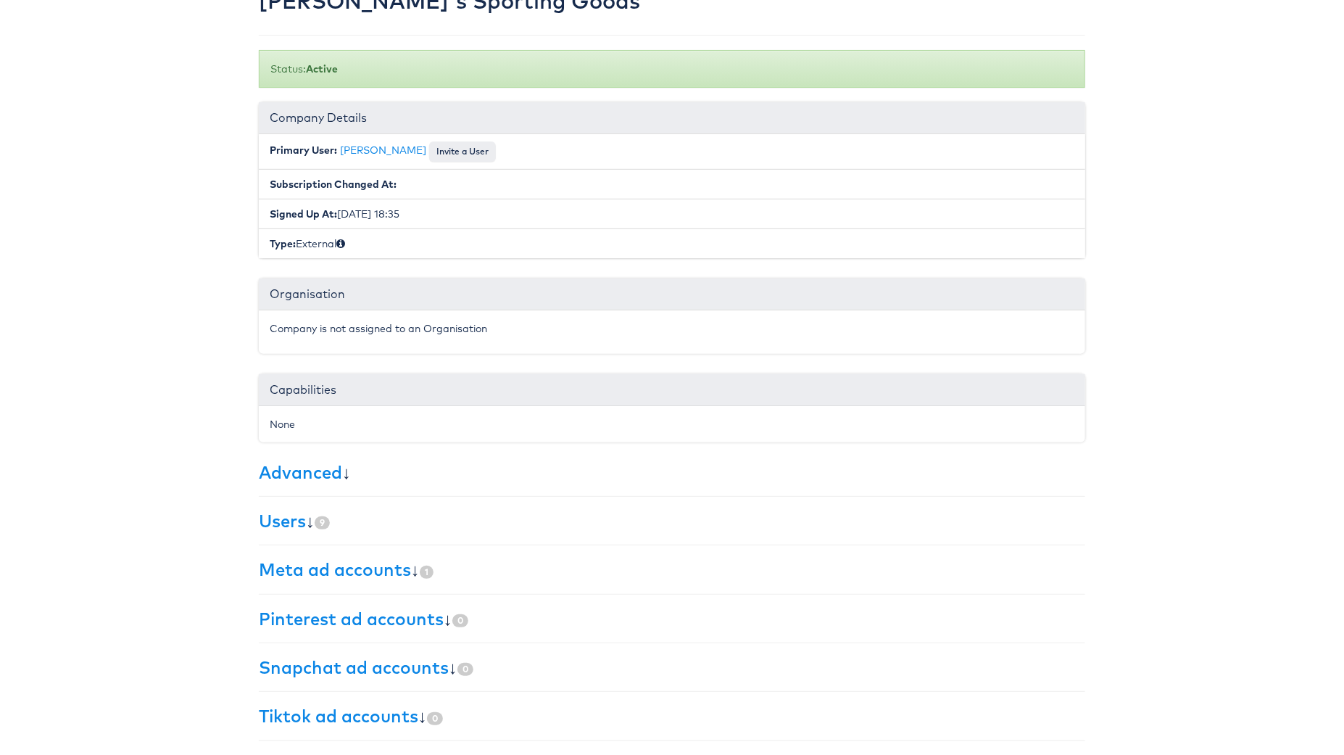
scroll to position [97, 0]
click at [372, 562] on link "Meta ad accounts" at bounding box center [335, 568] width 152 height 22
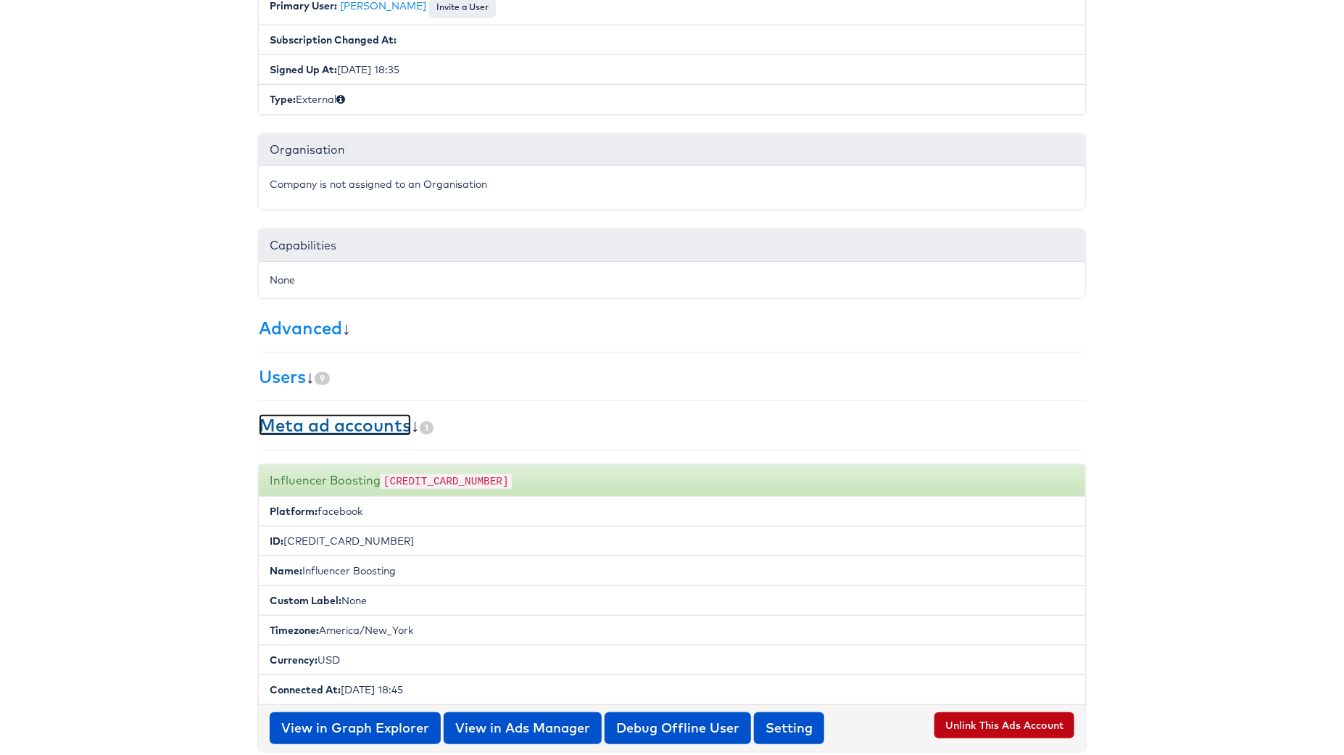
scroll to position [270, 0]
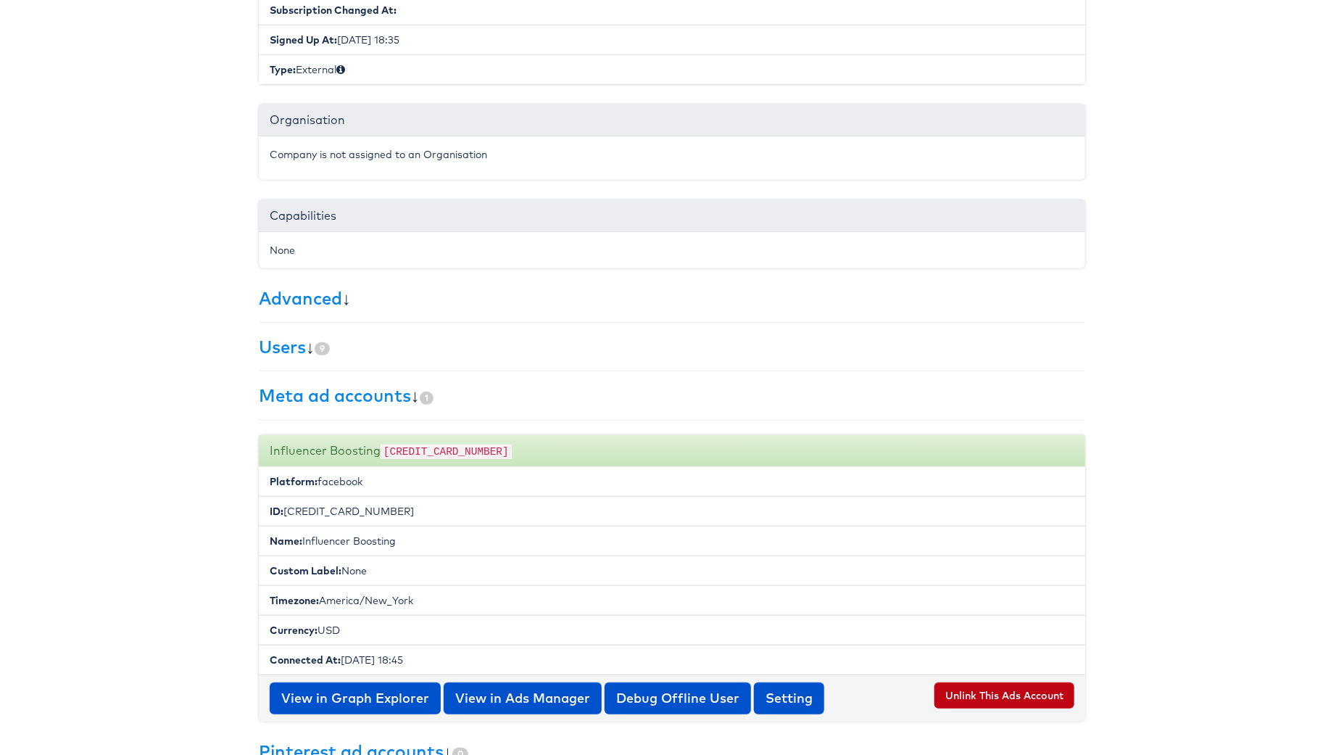
click at [428, 454] on code "302483921875111" at bounding box center [446, 451] width 131 height 14
copy code "302483921875111"
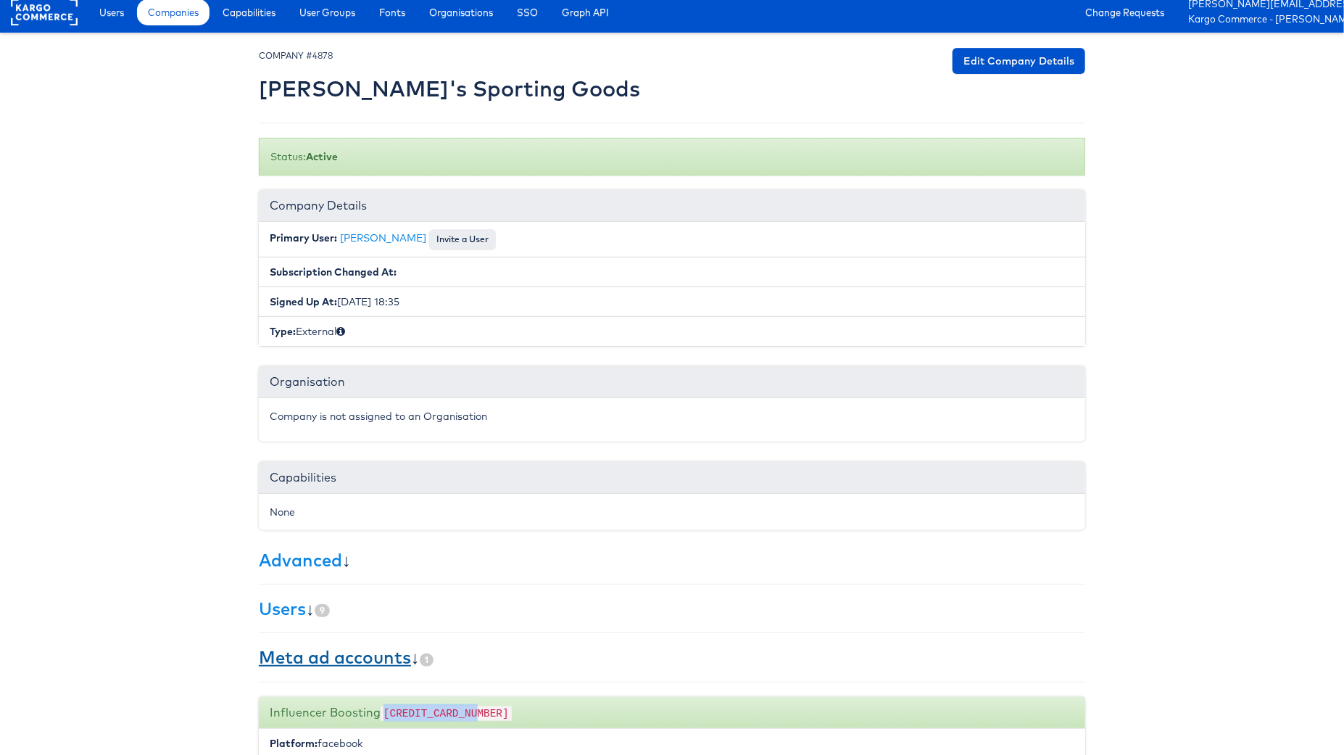
scroll to position [0, 0]
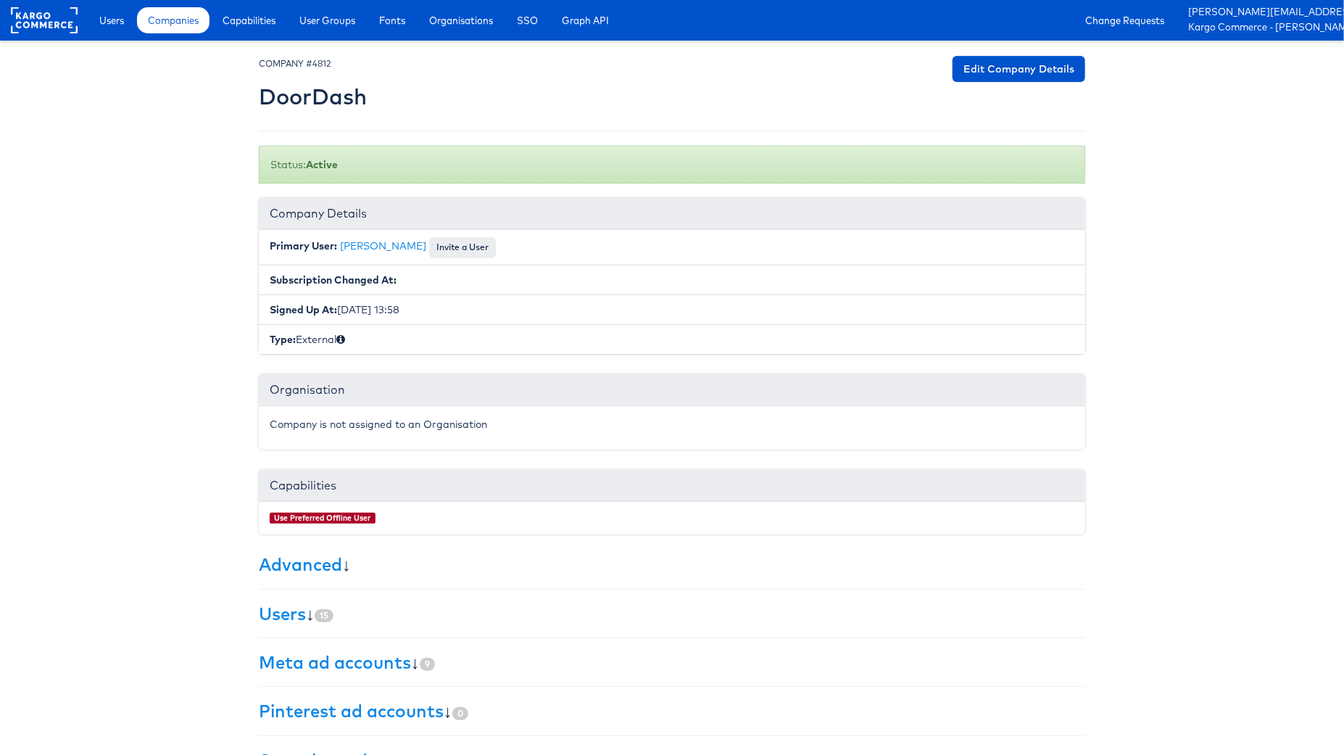
scroll to position [94, 0]
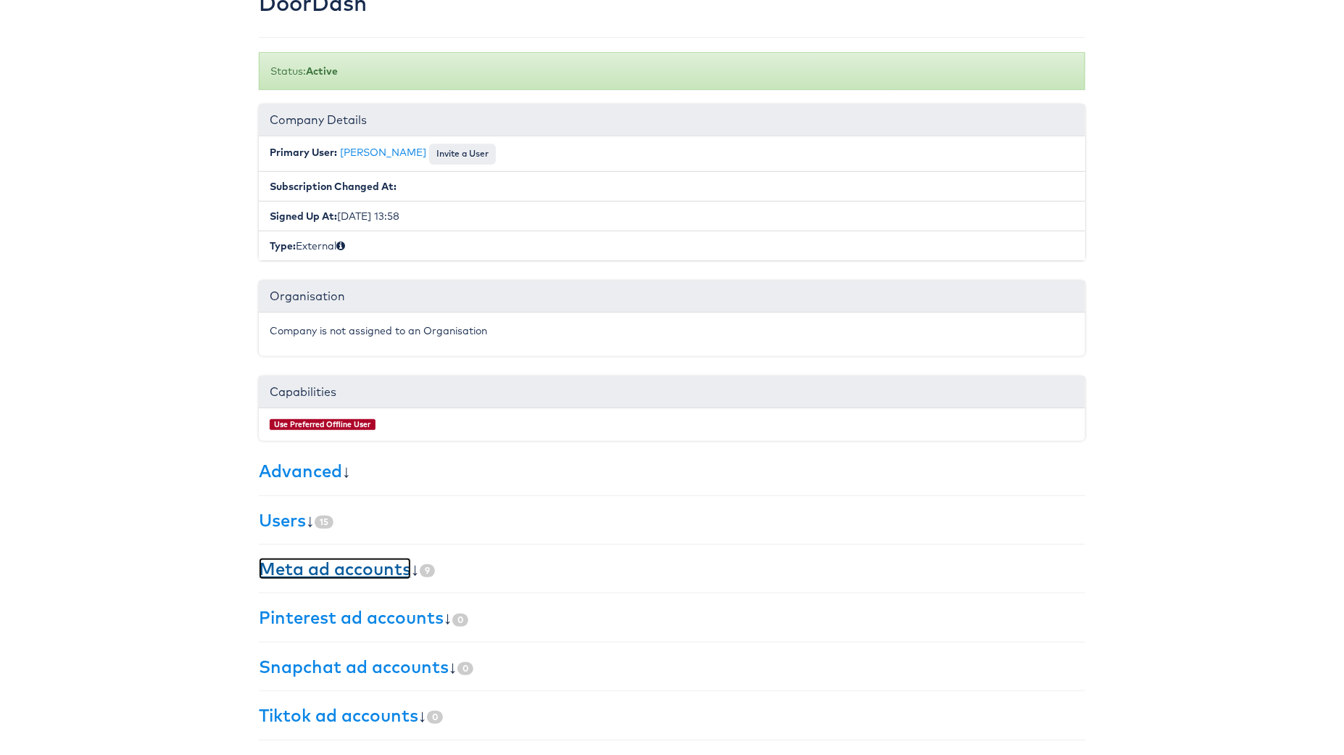
click at [363, 570] on link "Meta ad accounts" at bounding box center [335, 568] width 152 height 22
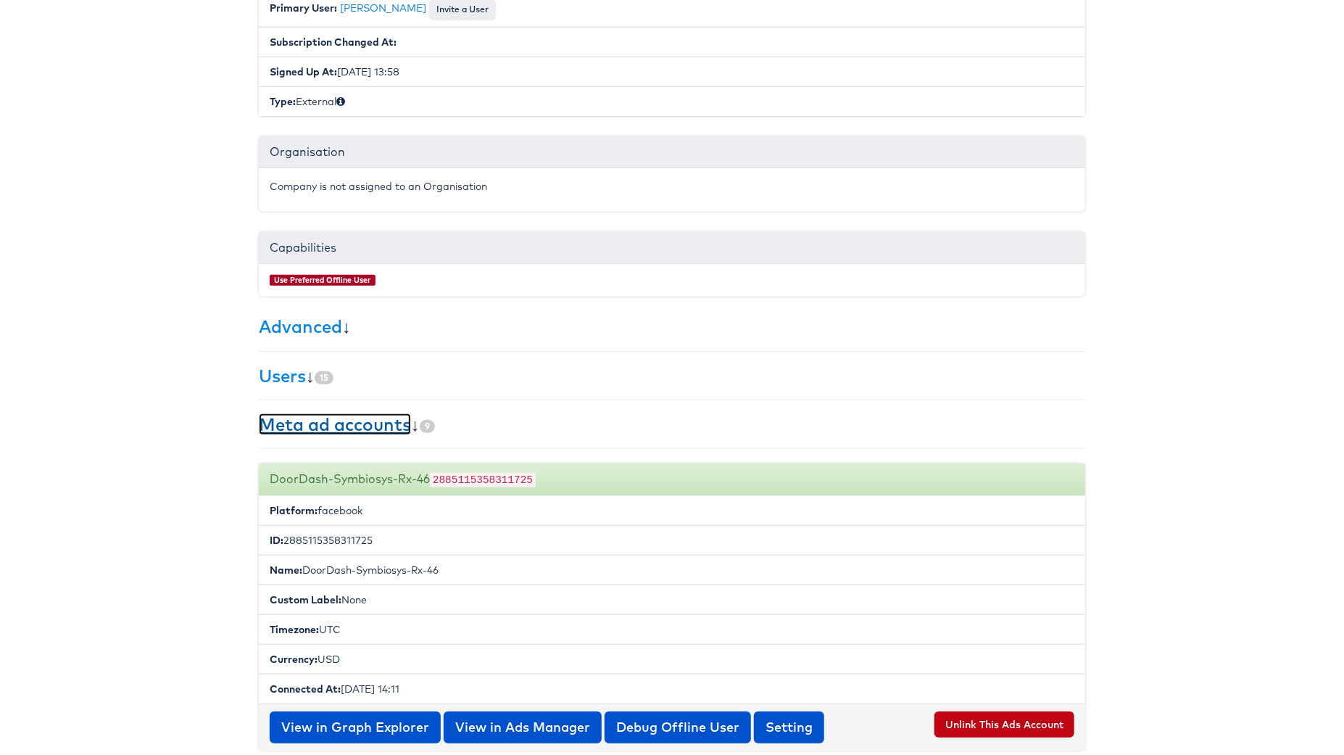
scroll to position [254, 0]
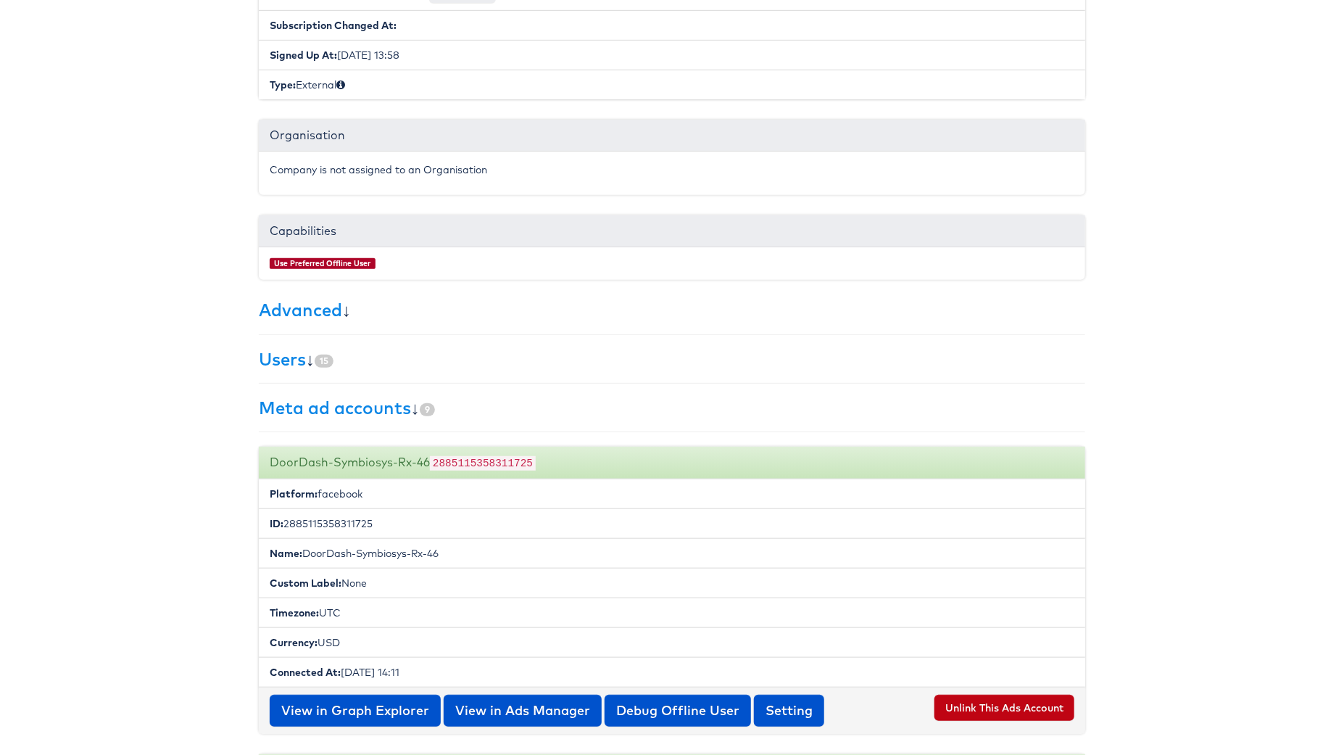
click at [478, 465] on code "2885115358311725" at bounding box center [483, 463] width 106 height 14
copy code "2885115358311725"
